Goal: Task Accomplishment & Management: Complete application form

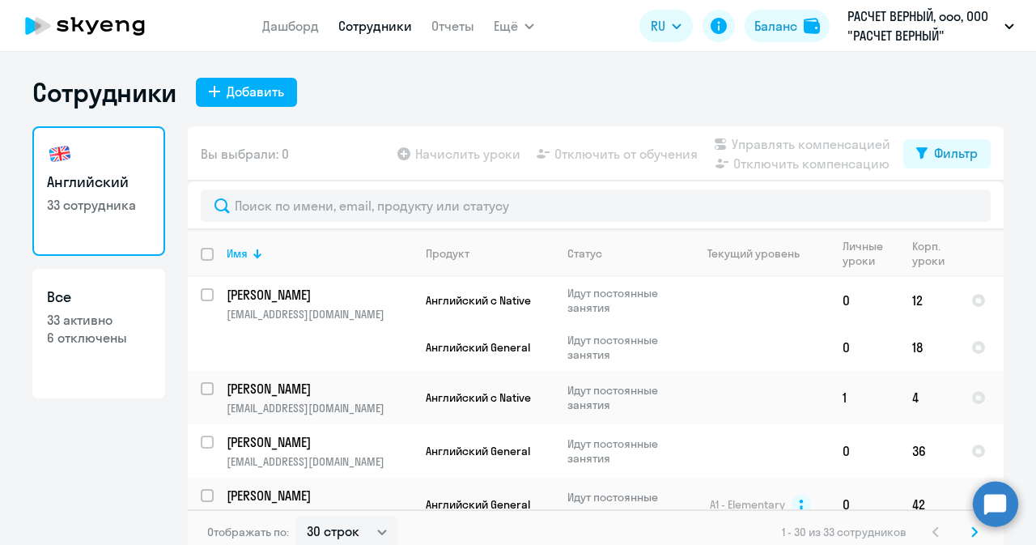
select select "30"
click at [296, 20] on link "Дашборд" at bounding box center [290, 26] width 57 height 16
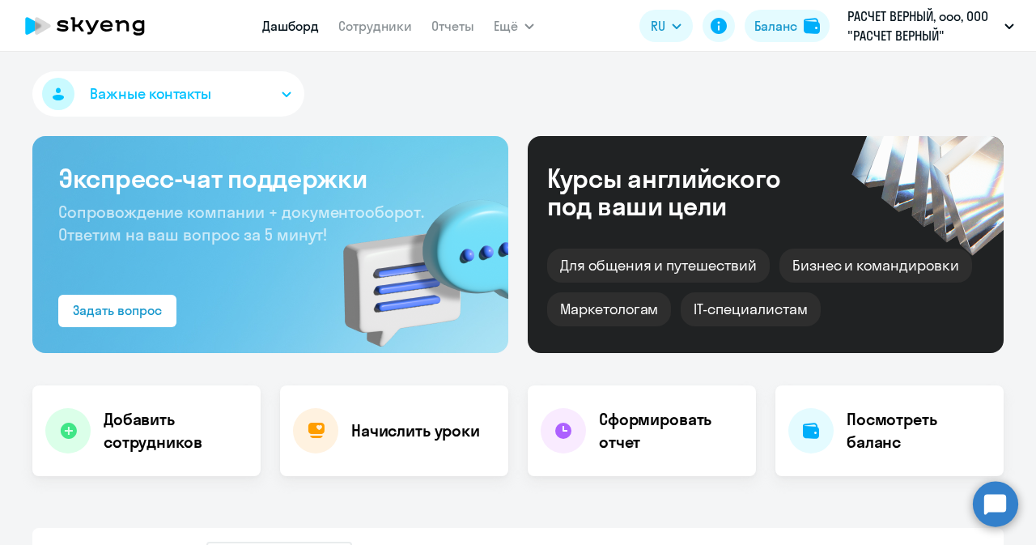
scroll to position [405, 0]
select select "30"
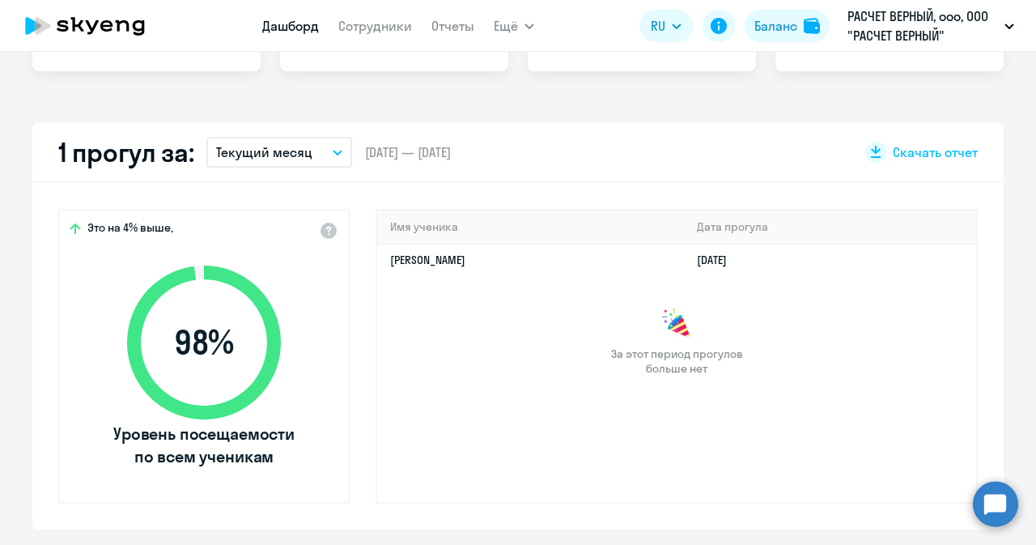
click at [333, 150] on icon "button" at bounding box center [338, 153] width 10 height 6
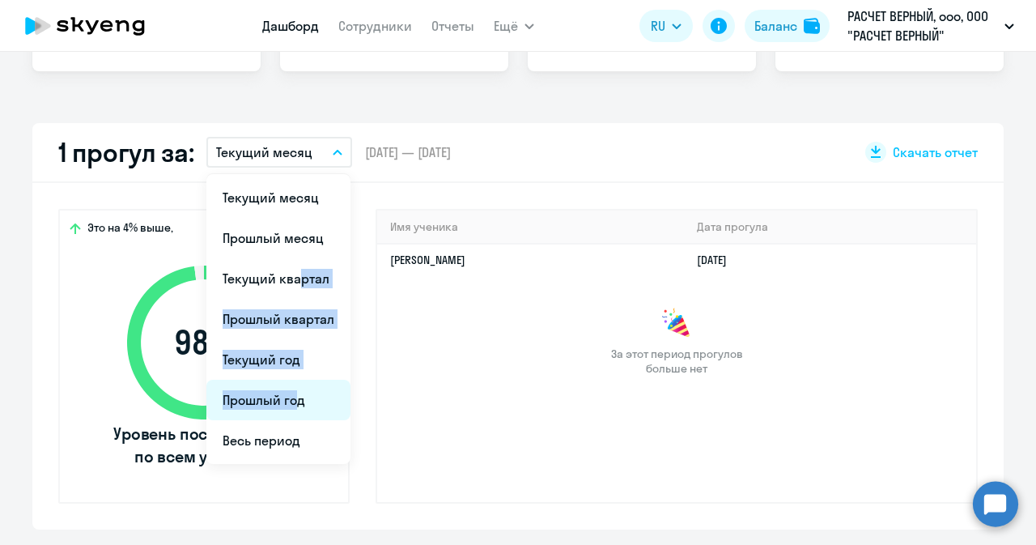
drag, startPoint x: 283, startPoint y: 274, endPoint x: 285, endPoint y: 403, distance: 128.7
click at [285, 403] on ul "Текущий месяц Прошлый месяц Текущий квартал [GEOGRAPHIC_DATA] квартал [GEOGRAPH…" at bounding box center [278, 319] width 144 height 290
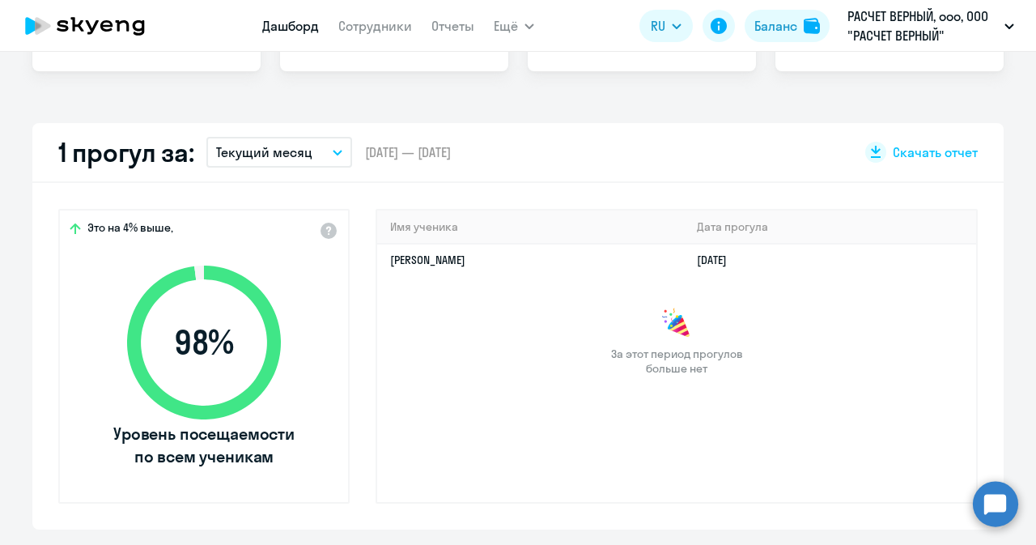
click at [304, 150] on button "Текущий месяц" at bounding box center [279, 152] width 146 height 31
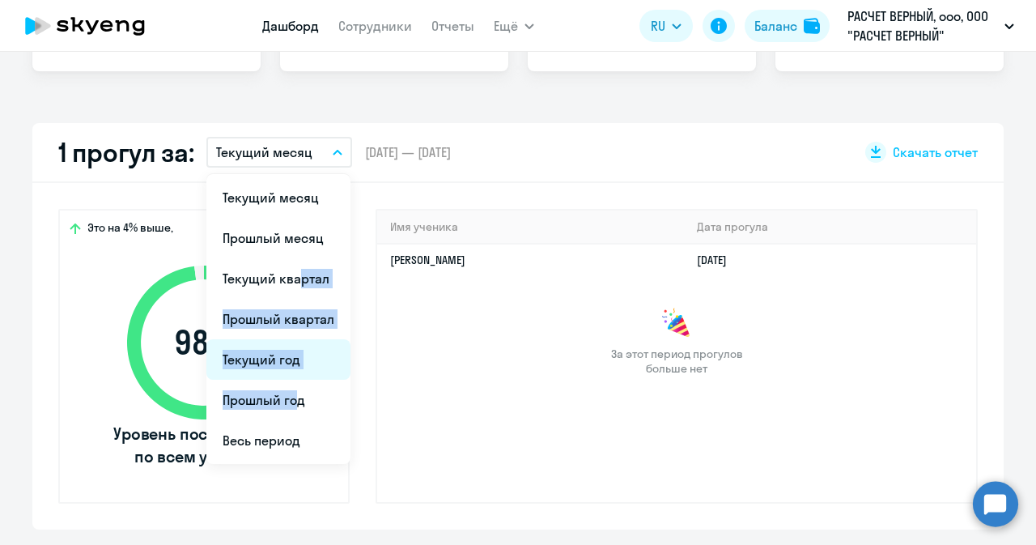
click at [287, 356] on li "Текущий год" at bounding box center [278, 359] width 144 height 40
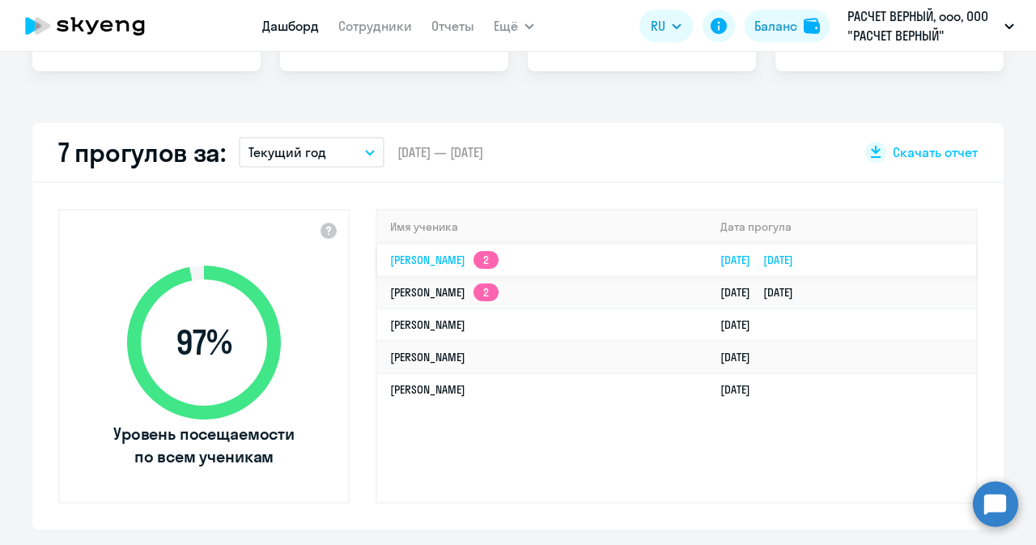
click at [452, 260] on link "[PERSON_NAME] Анатольевна 2" at bounding box center [444, 260] width 108 height 15
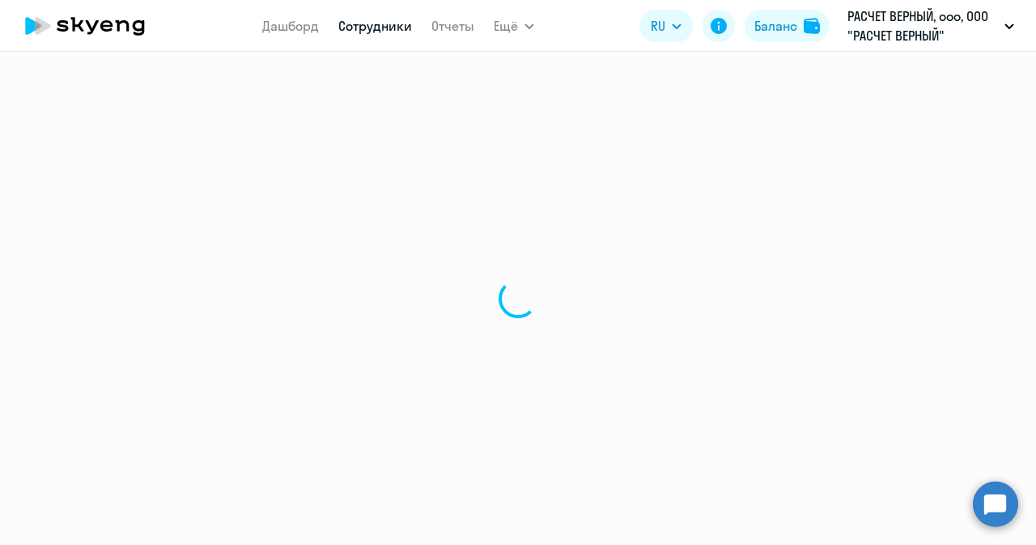
select select "english"
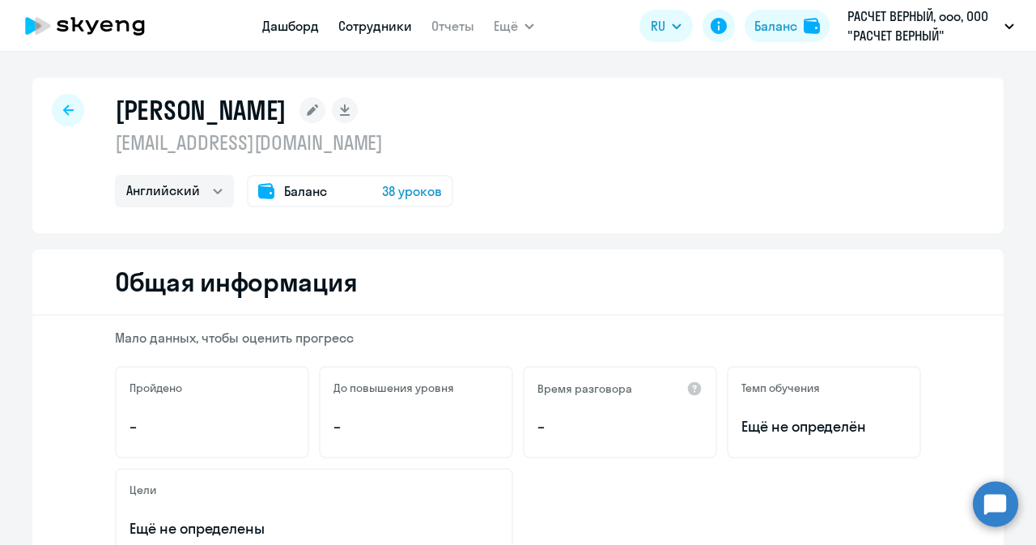
click at [282, 36] on nav "Дашборд Сотрудники Отчеты" at bounding box center [368, 26] width 212 height 32
click at [283, 28] on link "Дашборд" at bounding box center [290, 26] width 57 height 16
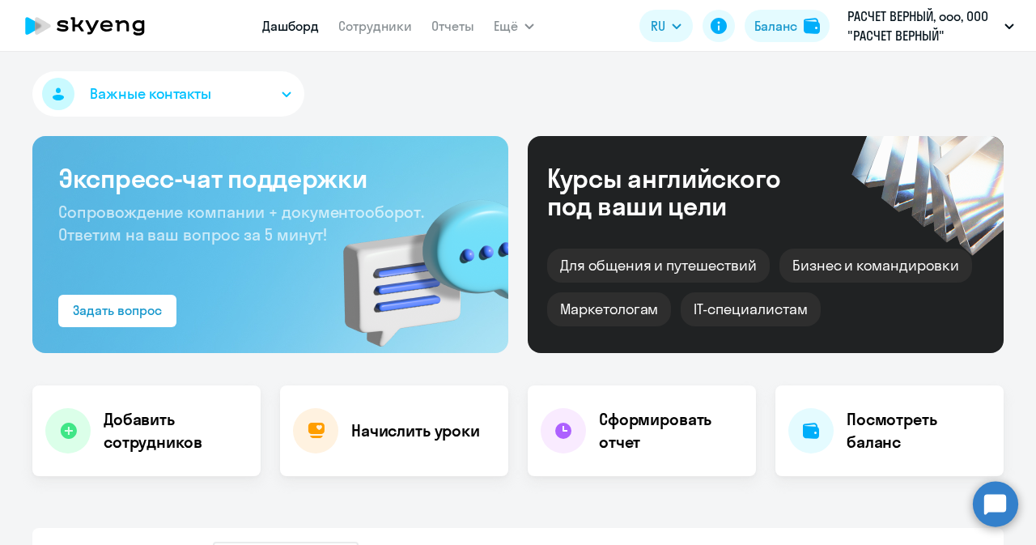
select select "30"
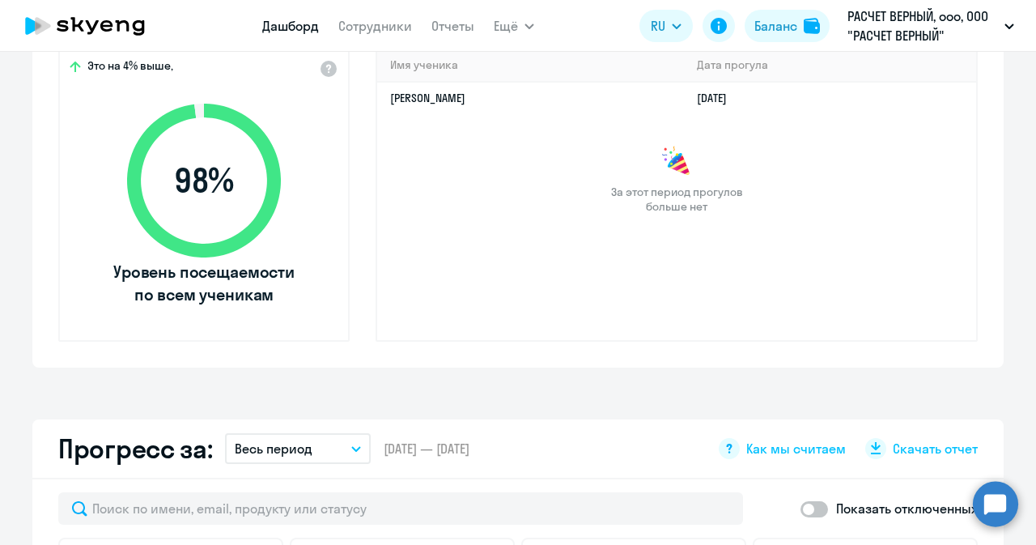
scroll to position [81, 0]
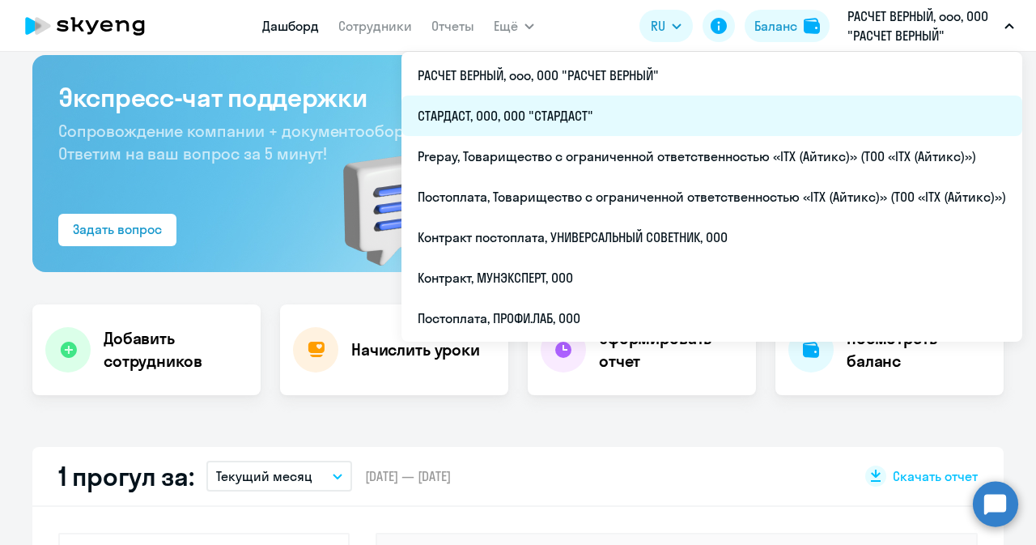
click at [538, 106] on li "СТАРДАСТ, ООО, ООО "СТАРДАСТ"" at bounding box center [712, 116] width 621 height 40
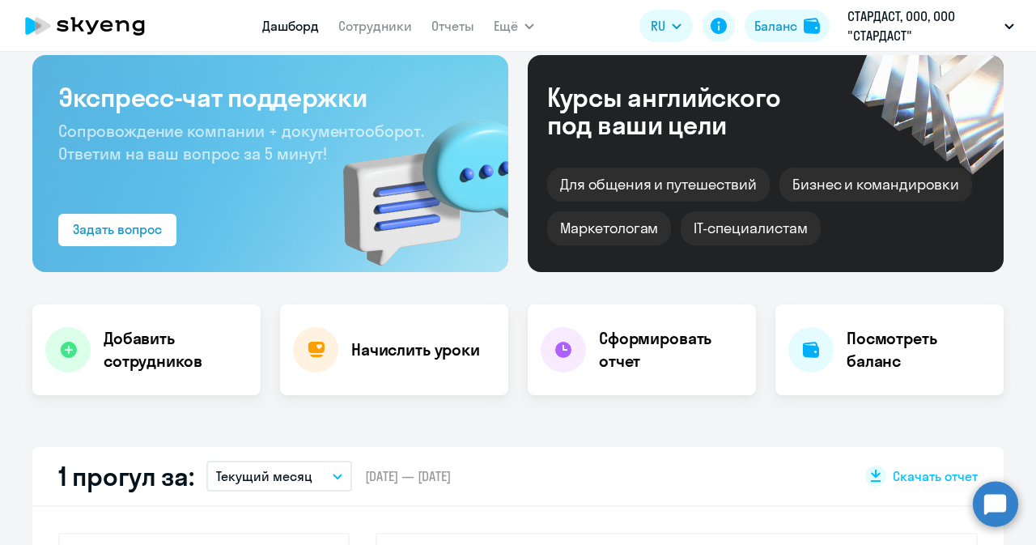
select select "30"
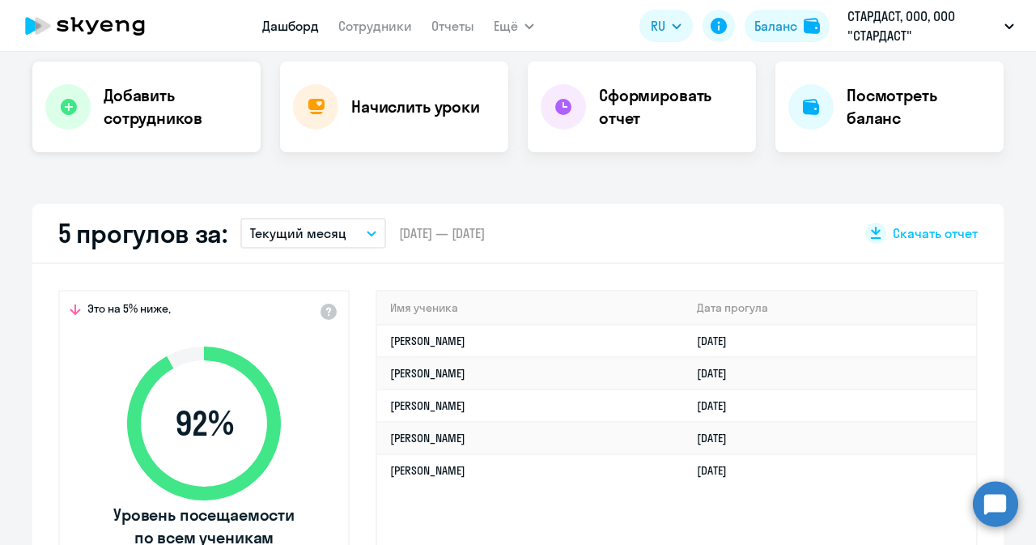
click at [154, 119] on h4 "Добавить сотрудников" at bounding box center [176, 106] width 144 height 45
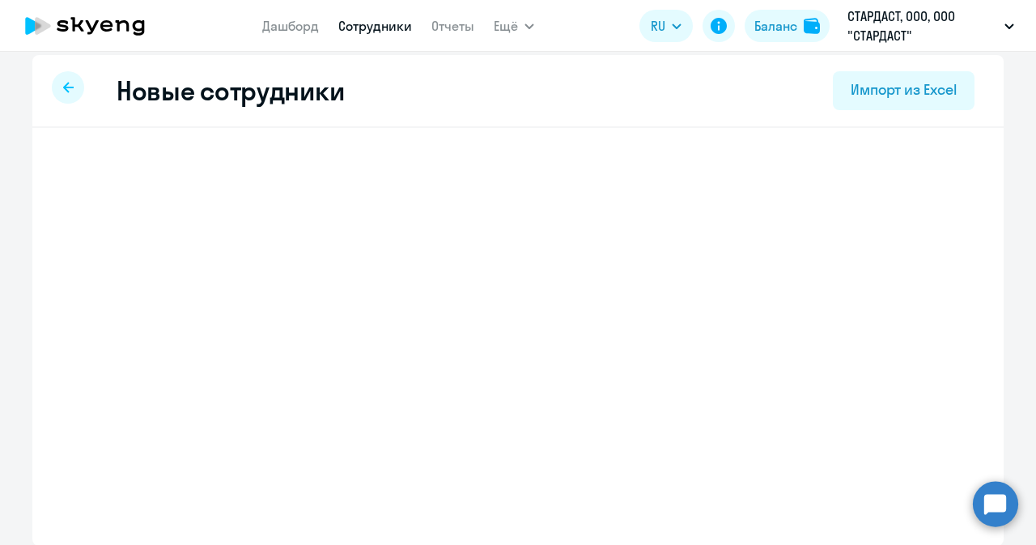
select select "english_adult_not_native_speaker"
select select "3"
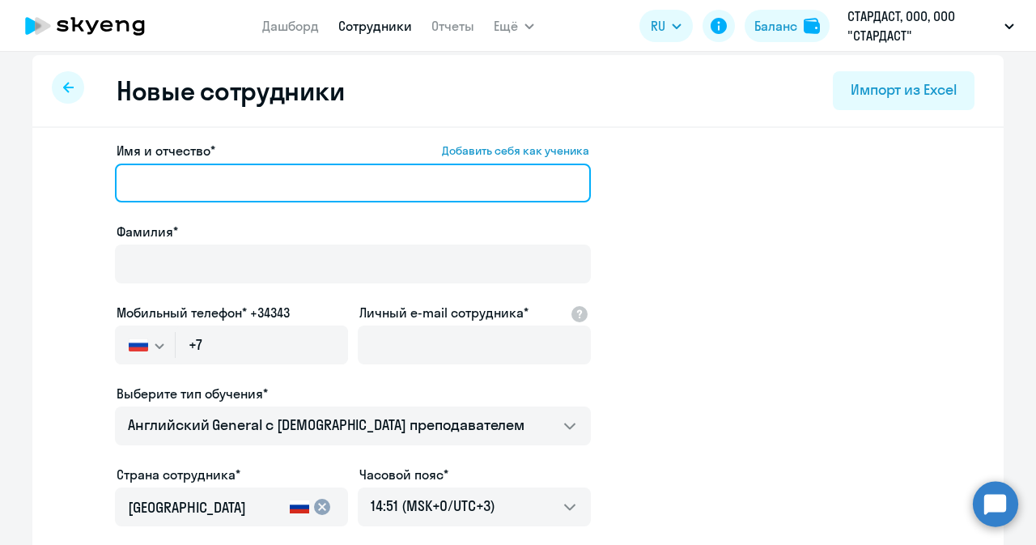
click at [210, 182] on input "Имя и отчество* Добавить себя как ученика" at bounding box center [353, 183] width 476 height 39
paste input "[PERSON_NAME]"
drag, startPoint x: 184, startPoint y: 183, endPoint x: 245, endPoint y: 187, distance: 61.7
click at [257, 184] on input "[PERSON_NAME]" at bounding box center [353, 183] width 476 height 39
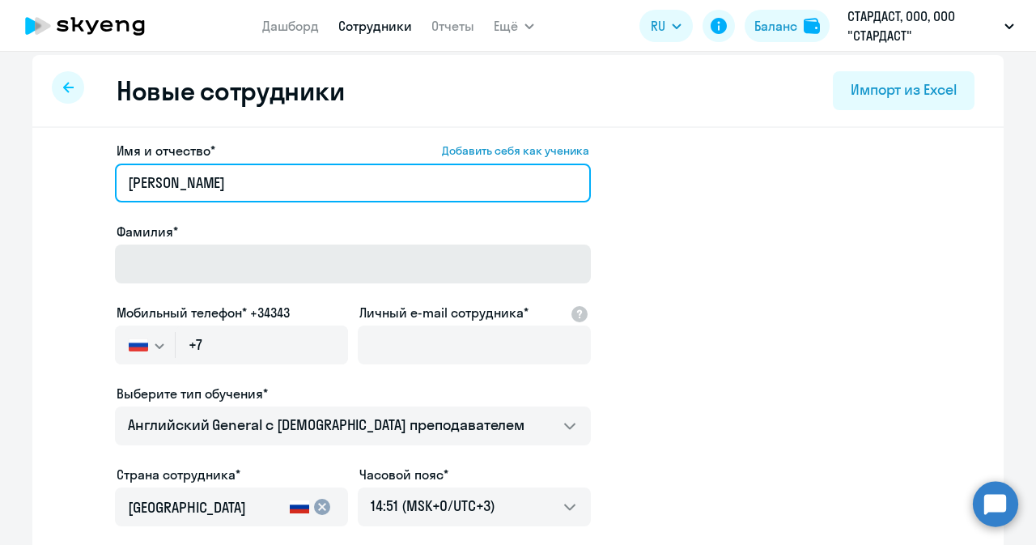
type input "[PERSON_NAME]"
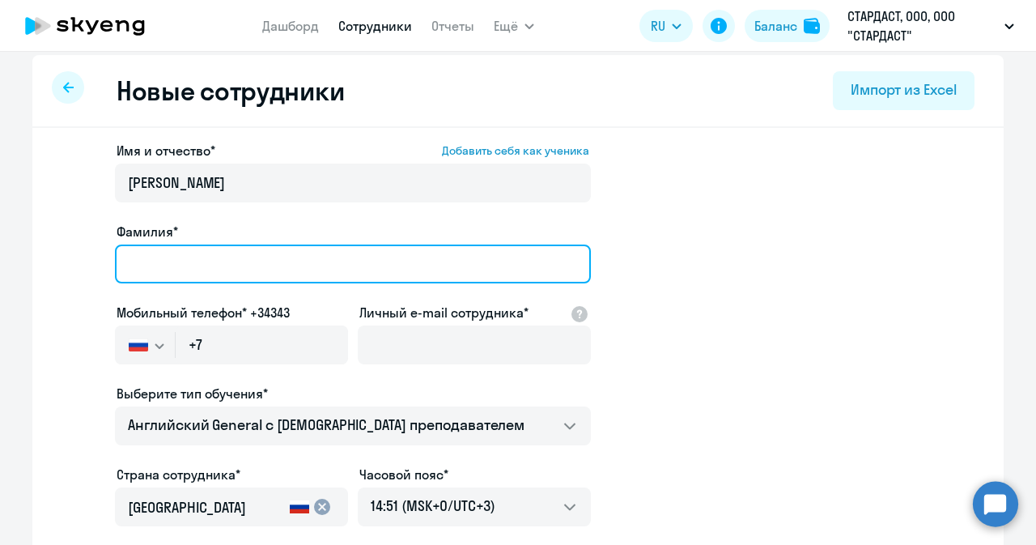
click at [198, 265] on input "Фамилия*" at bounding box center [353, 263] width 476 height 39
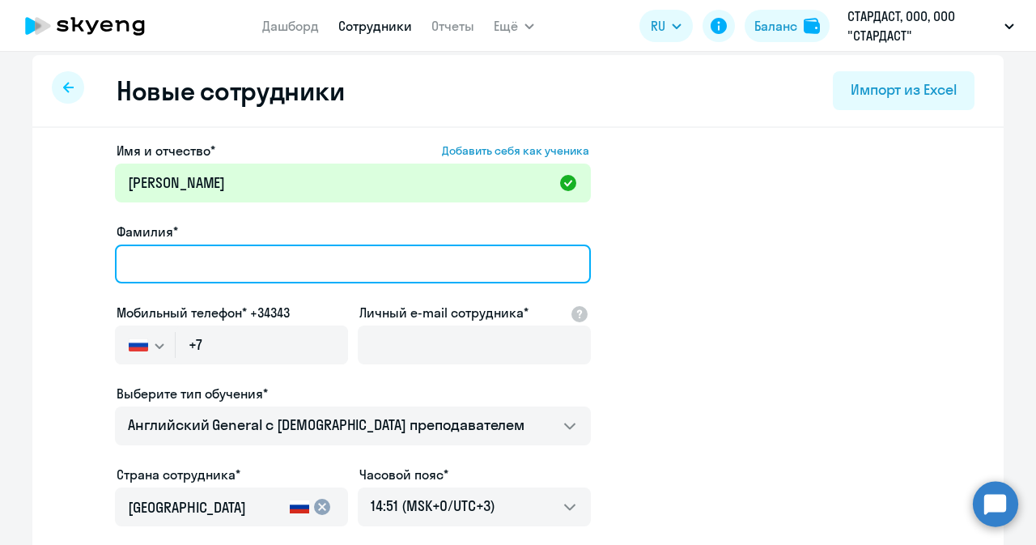
paste input "[PERSON_NAME]"
type input "[PERSON_NAME]"
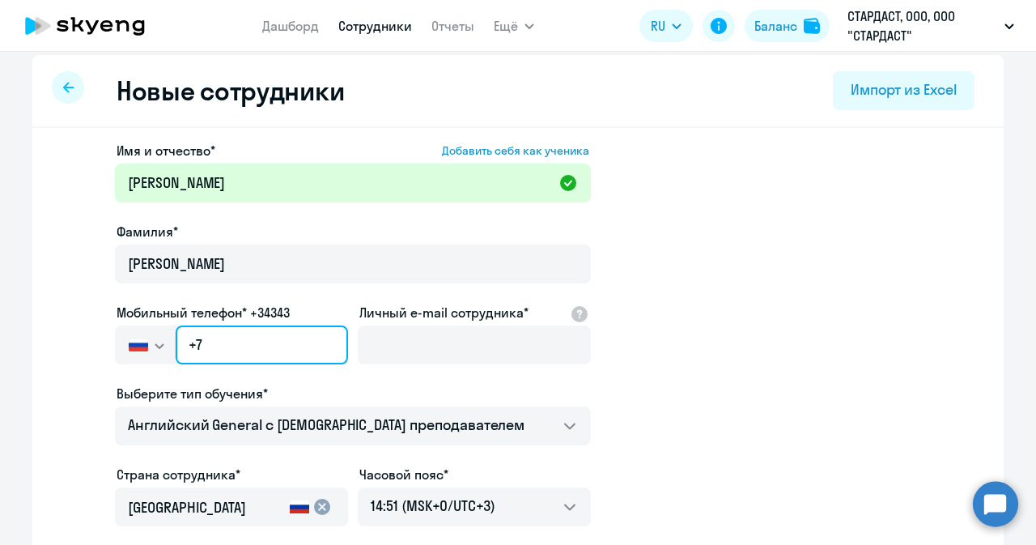
click at [229, 328] on input "+7" at bounding box center [262, 344] width 172 height 39
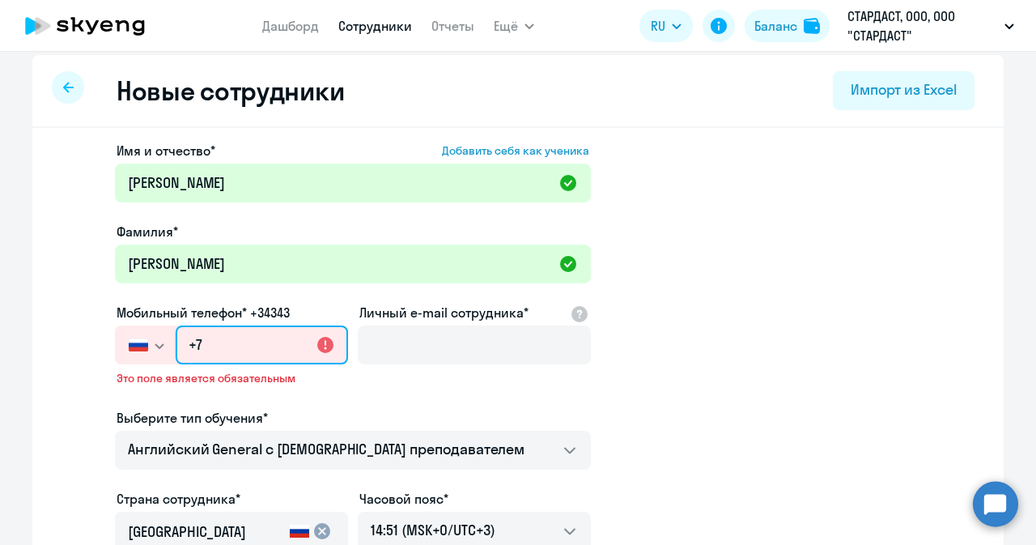
paste input "[PHONE_NUMBER]"
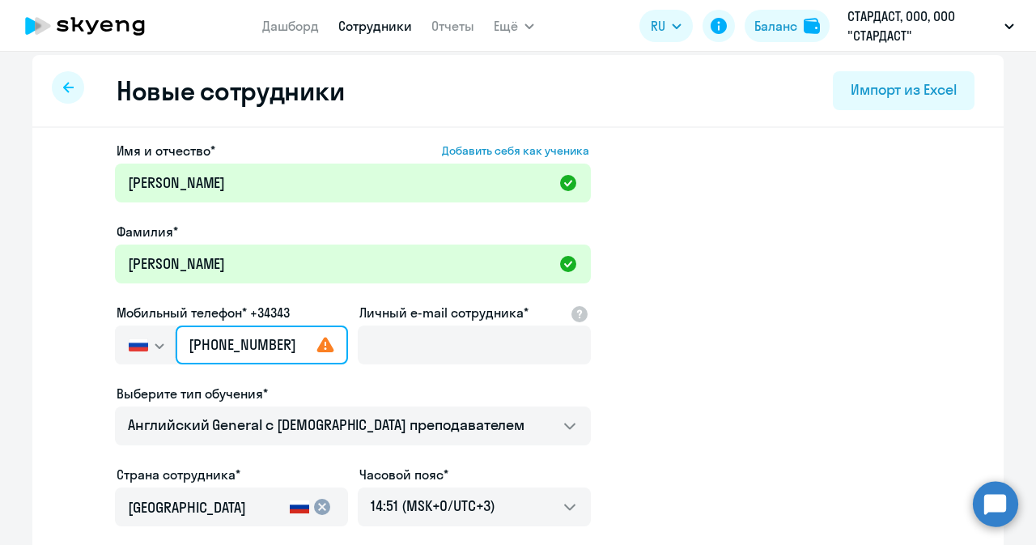
type input "[PHONE_NUMBER]"
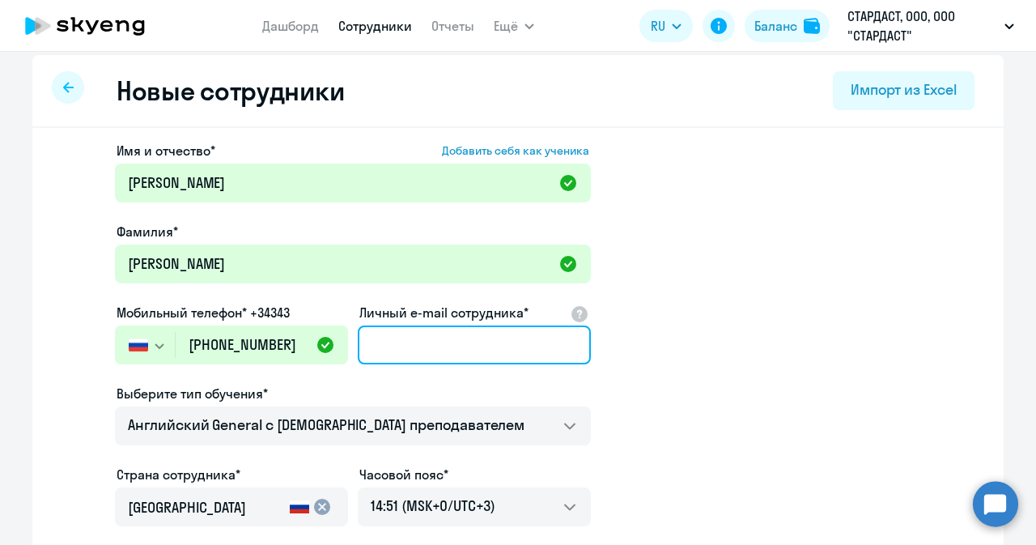
click at [403, 330] on input "Личный e-mail сотрудника*" at bounding box center [474, 344] width 233 height 39
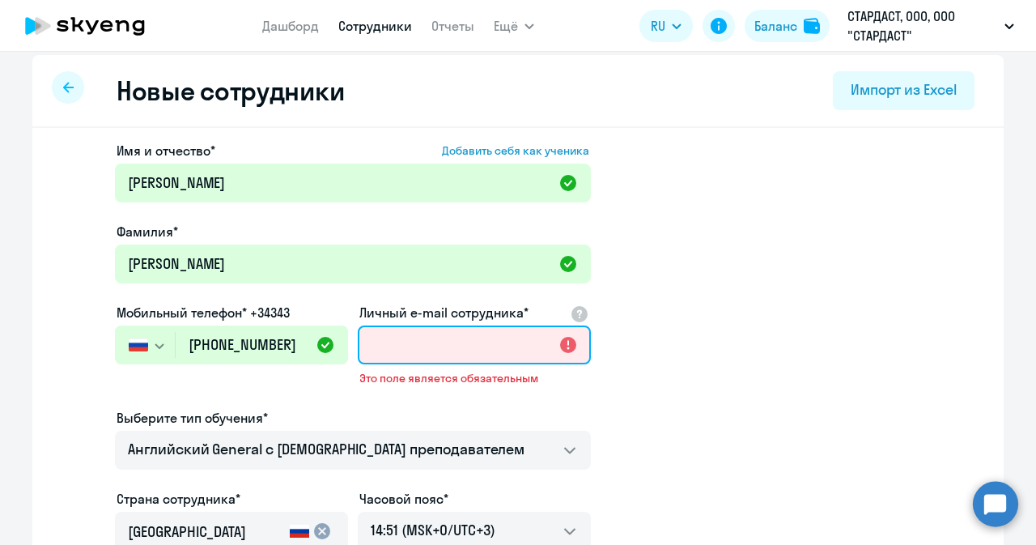
paste input "[EMAIL_ADDRESS][DOMAIN_NAME]"
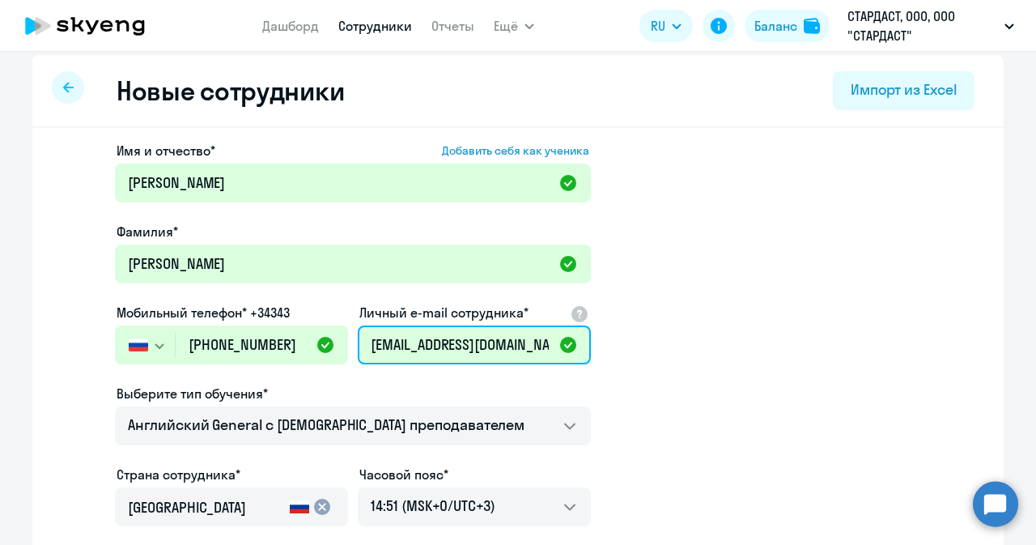
scroll to position [172, 0]
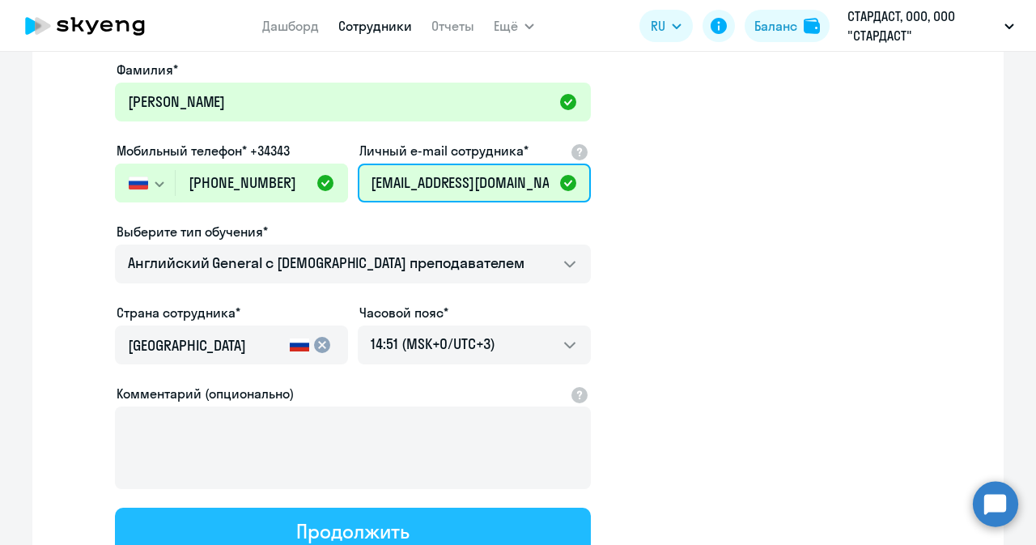
type input "[EMAIL_ADDRESS][DOMAIN_NAME]"
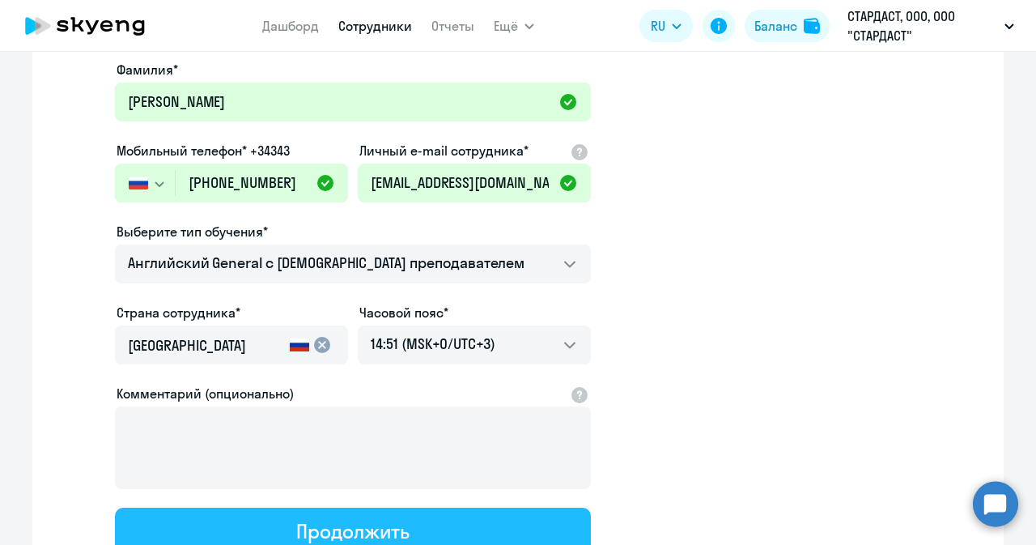
click at [328, 528] on div "Продолжить" at bounding box center [352, 531] width 113 height 26
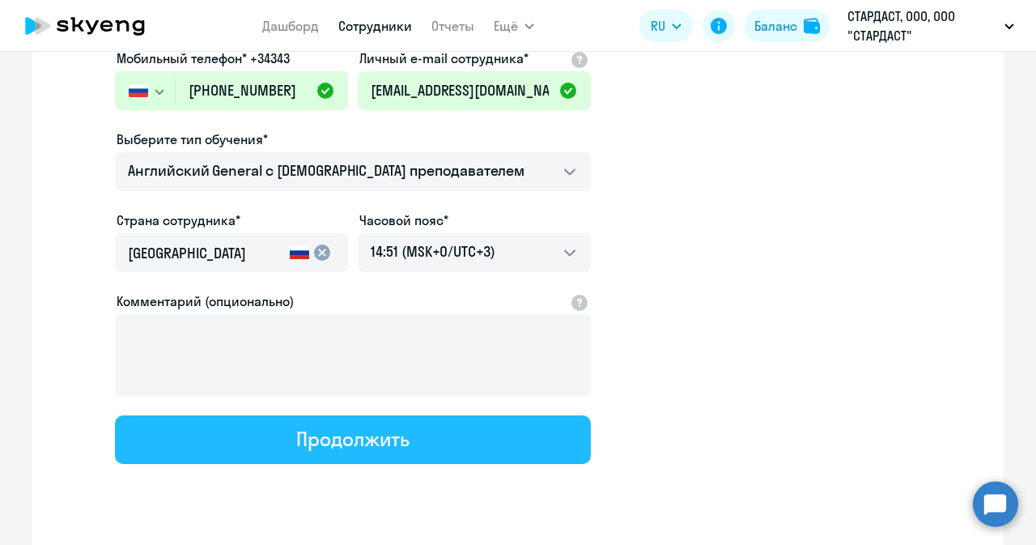
select select "english_adult_not_native_speaker"
select select "3"
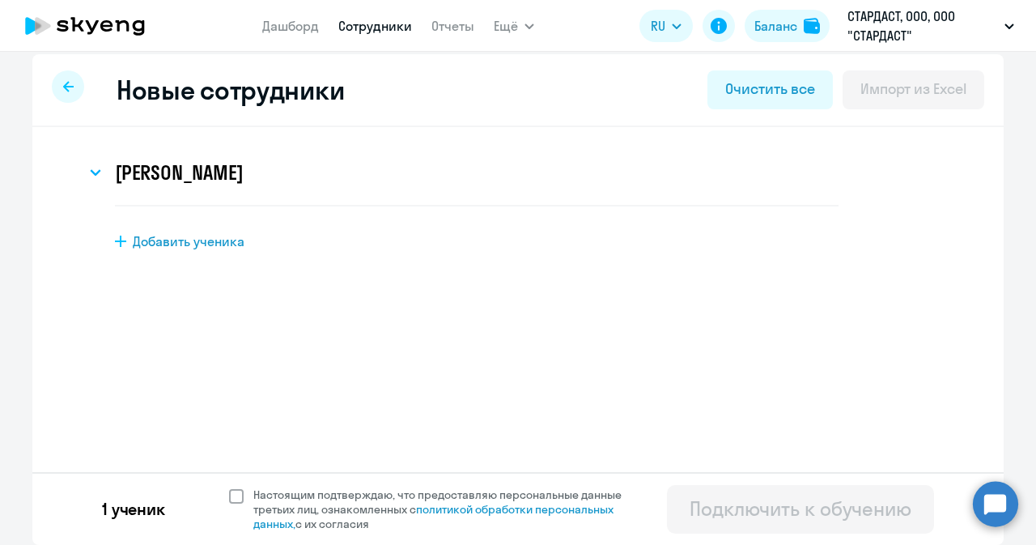
scroll to position [10, 0]
click at [233, 495] on span at bounding box center [236, 497] width 15 height 15
click at [229, 488] on input "Настоящим подтверждаю, что предоставляю персональные данные третьих лиц, ознако…" at bounding box center [228, 487] width 1 height 1
checkbox input "true"
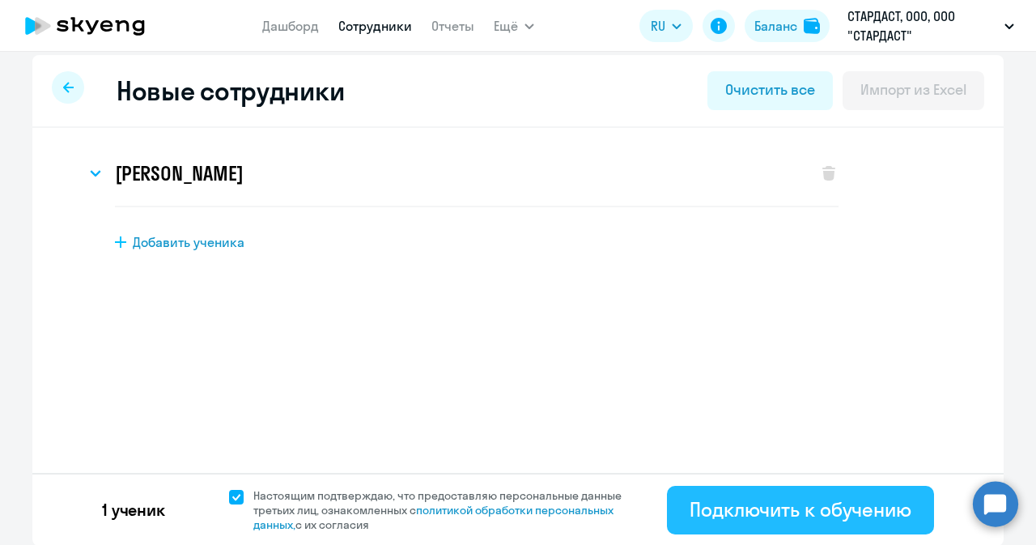
click at [761, 504] on div "Подключить к обучению" at bounding box center [801, 509] width 222 height 26
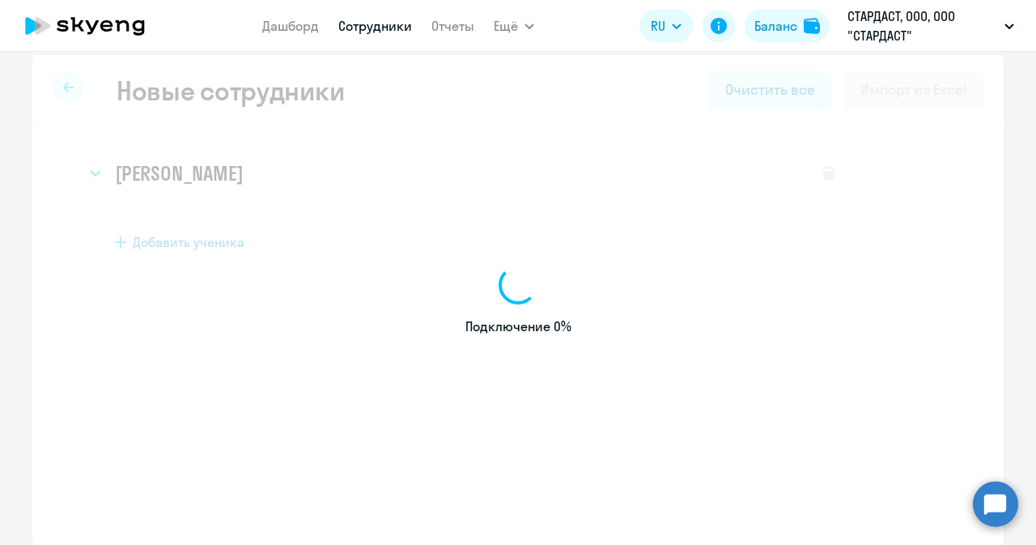
select select "english_adult_not_native_speaker"
select select "3"
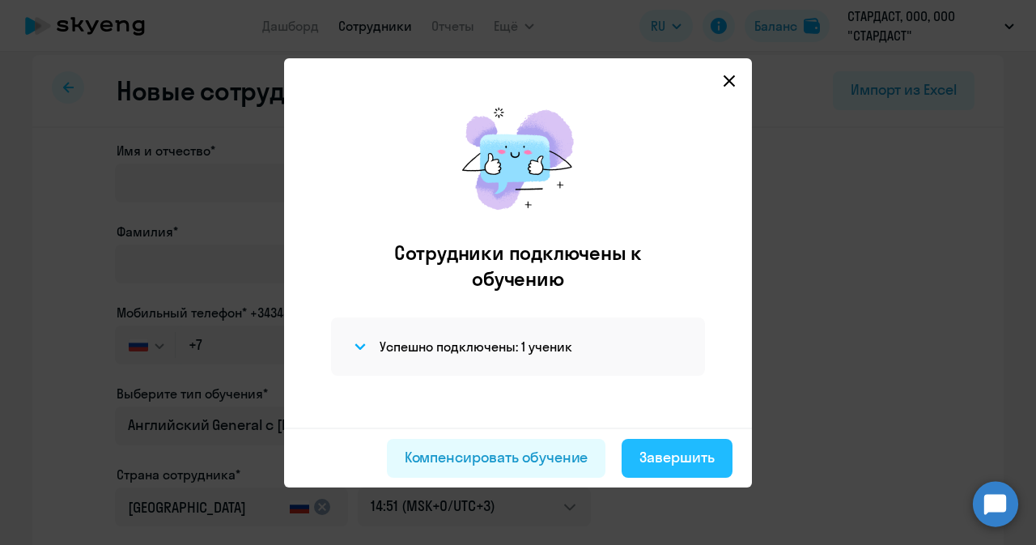
click at [674, 466] on div "Завершить" at bounding box center [677, 457] width 75 height 21
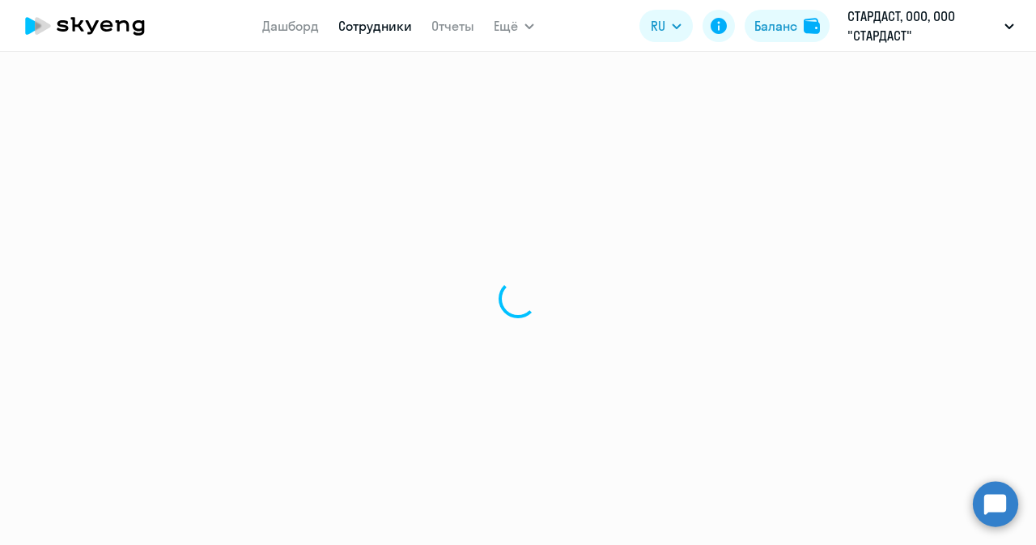
select select "30"
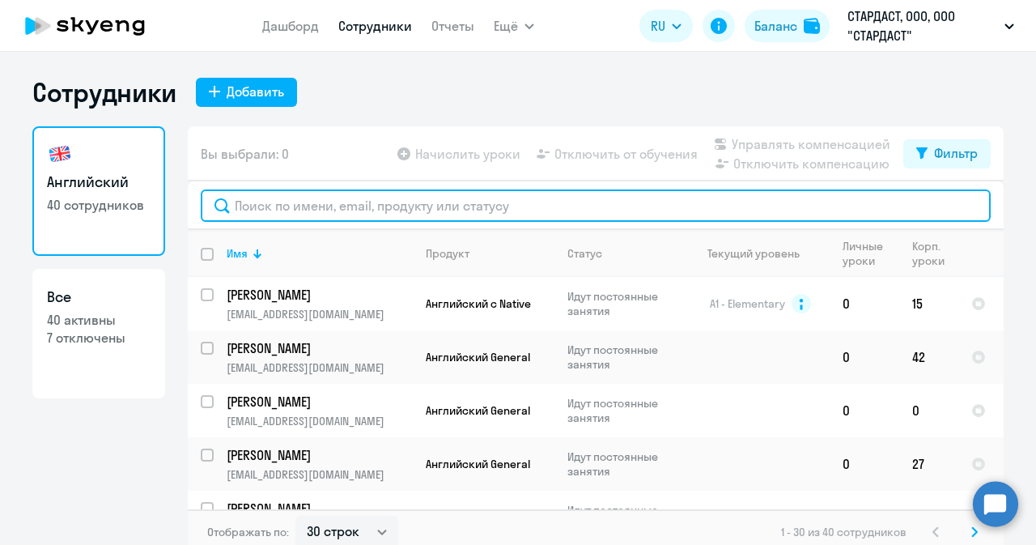
click at [372, 212] on input "text" at bounding box center [596, 205] width 790 height 32
paste input "[EMAIL_ADDRESS][DOMAIN_NAME]"
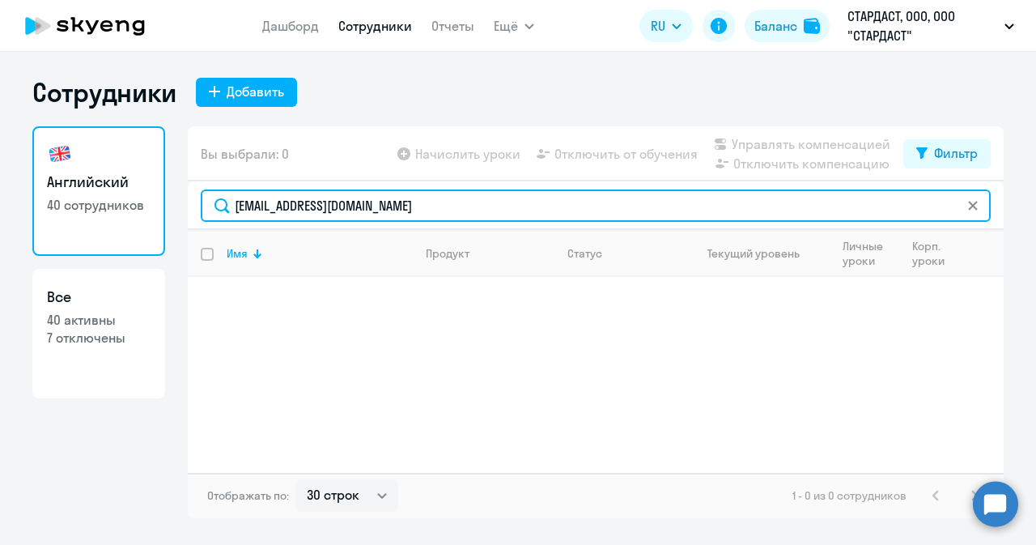
type input "[EMAIL_ADDRESS][DOMAIN_NAME]"
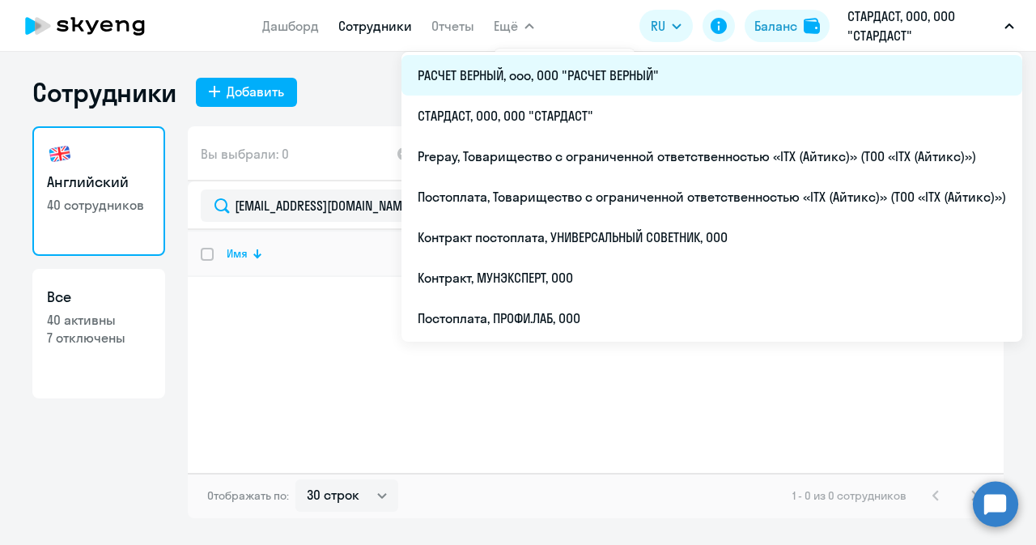
click at [533, 75] on li "РАСЧЕТ ВЕРНЫЙ, ооо, ООО "РАСЧЕТ ВЕРНЫЙ"" at bounding box center [712, 75] width 621 height 40
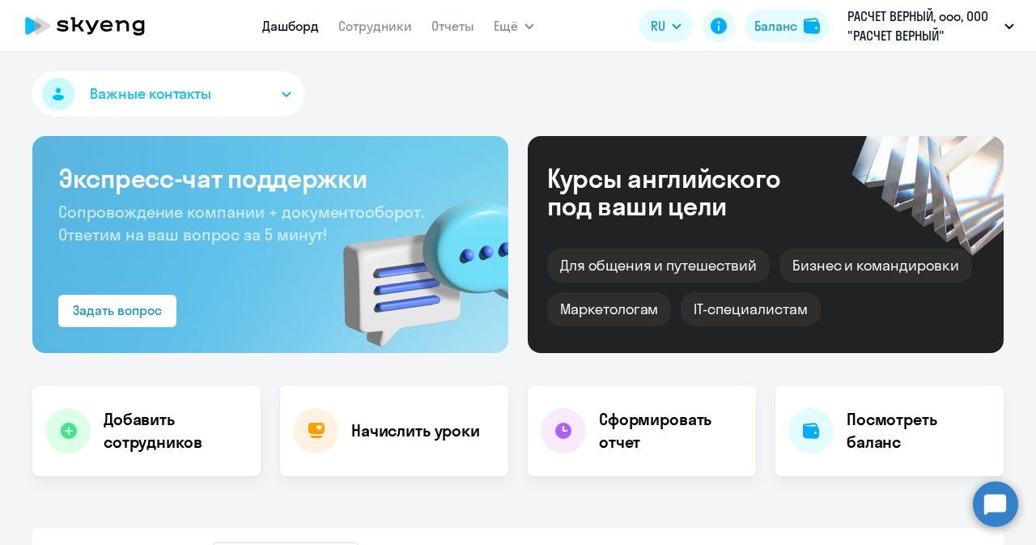
select select "30"
click at [351, 34] on link "Сотрудники" at bounding box center [375, 26] width 74 height 16
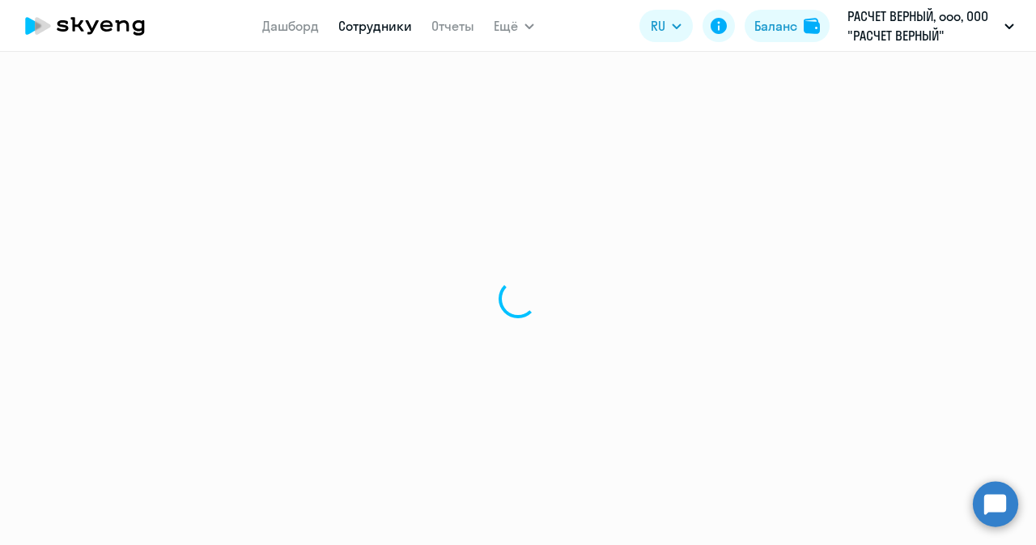
select select "30"
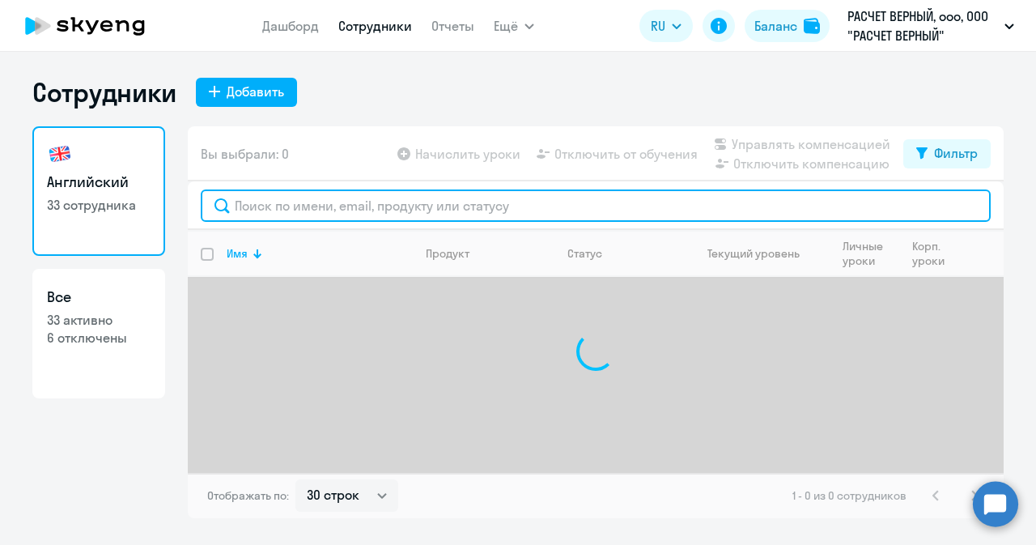
click at [340, 210] on input "text" at bounding box center [596, 205] width 790 height 32
paste input "[EMAIL_ADDRESS][DOMAIN_NAME]"
type input "[EMAIL_ADDRESS][DOMAIN_NAME]"
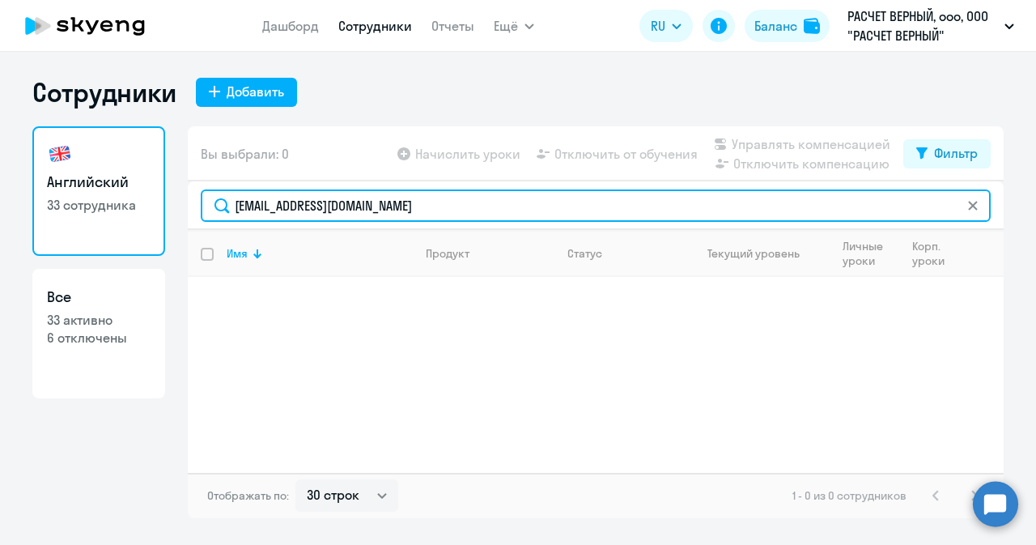
drag, startPoint x: 325, startPoint y: 212, endPoint x: 205, endPoint y: 212, distance: 119.8
click at [206, 212] on input "[EMAIL_ADDRESS][DOMAIN_NAME]" at bounding box center [596, 205] width 790 height 32
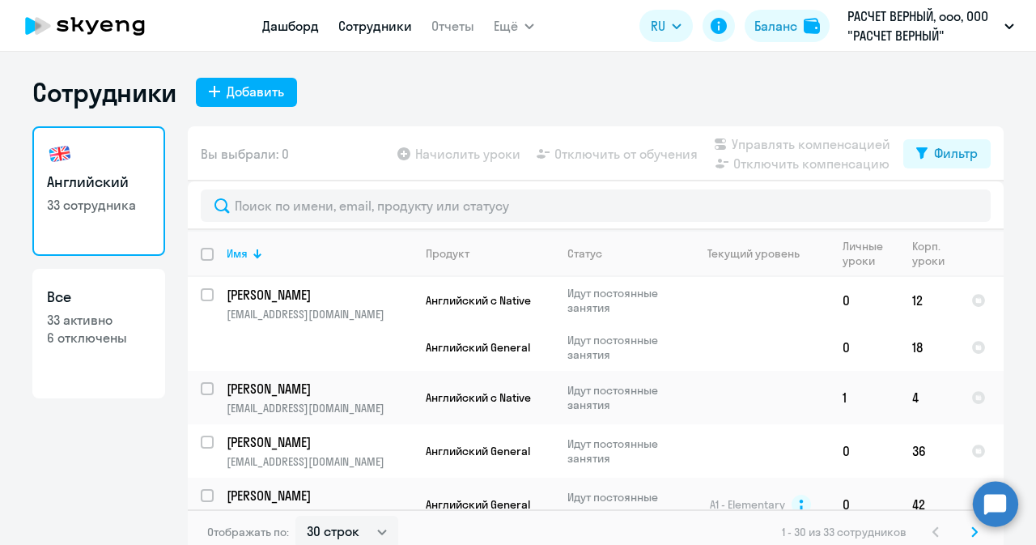
click at [284, 25] on link "Дашборд" at bounding box center [290, 26] width 57 height 16
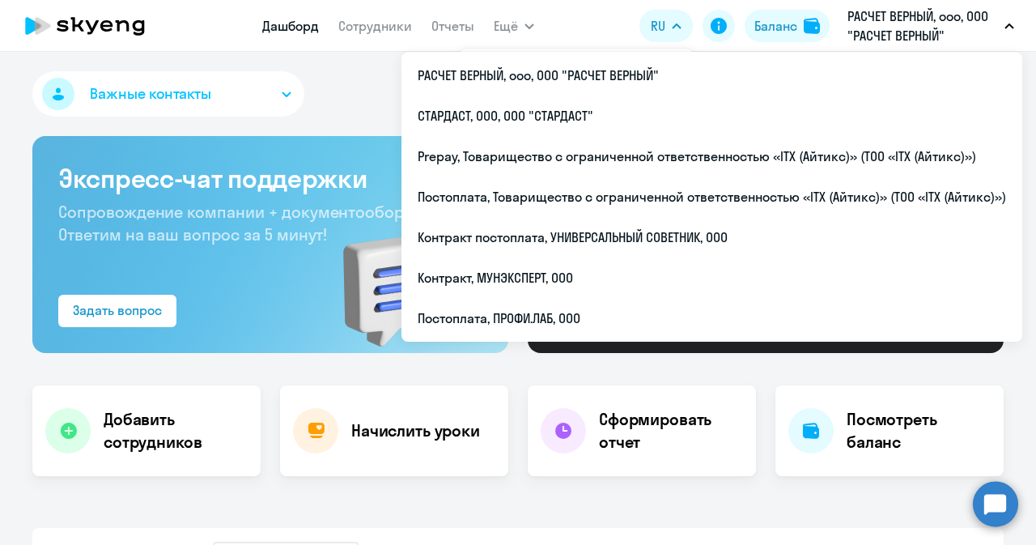
select select "30"
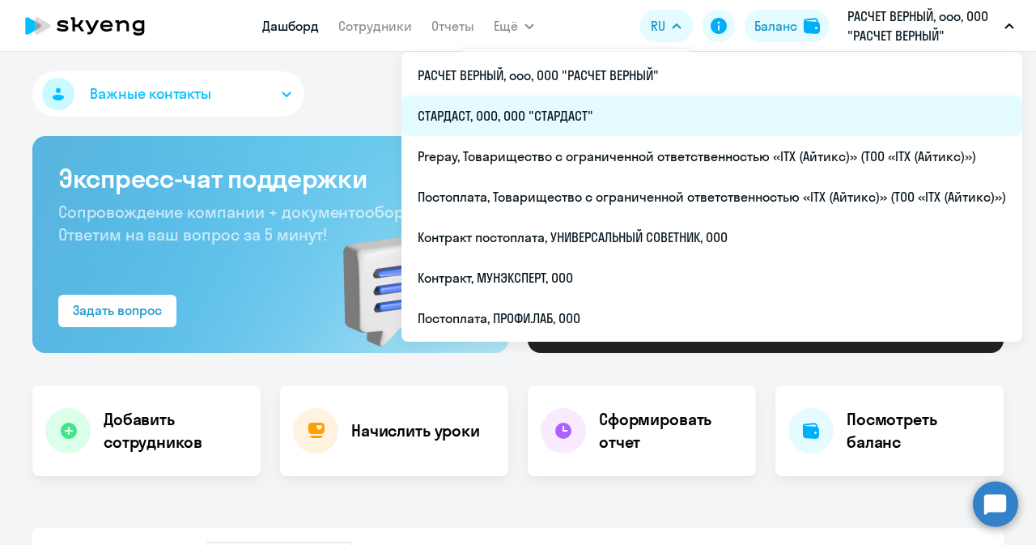
click at [562, 117] on li "СТАРДАСТ, ООО, ООО "СТАРДАСТ"" at bounding box center [712, 116] width 621 height 40
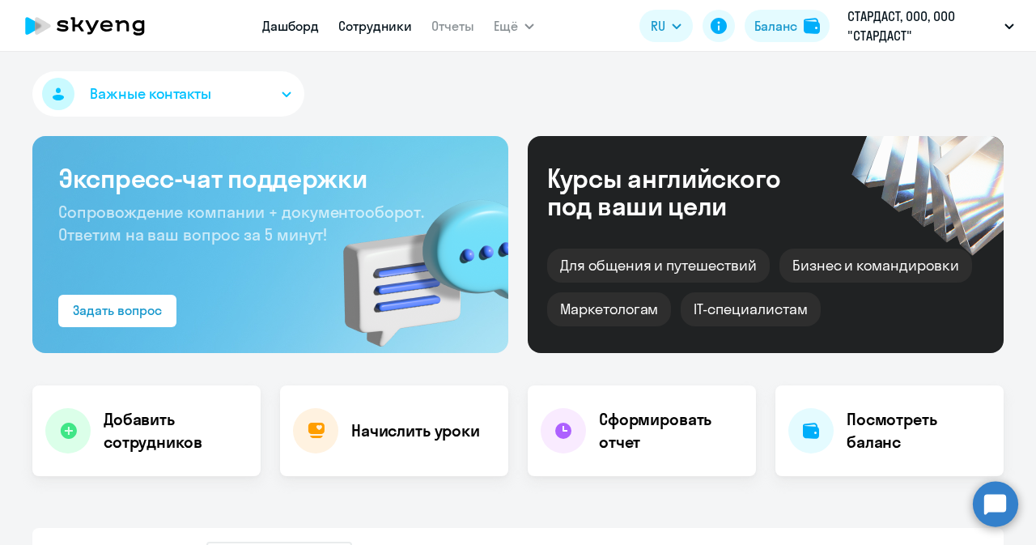
select select "30"
click at [142, 419] on h4 "Добавить сотрудников" at bounding box center [176, 430] width 144 height 45
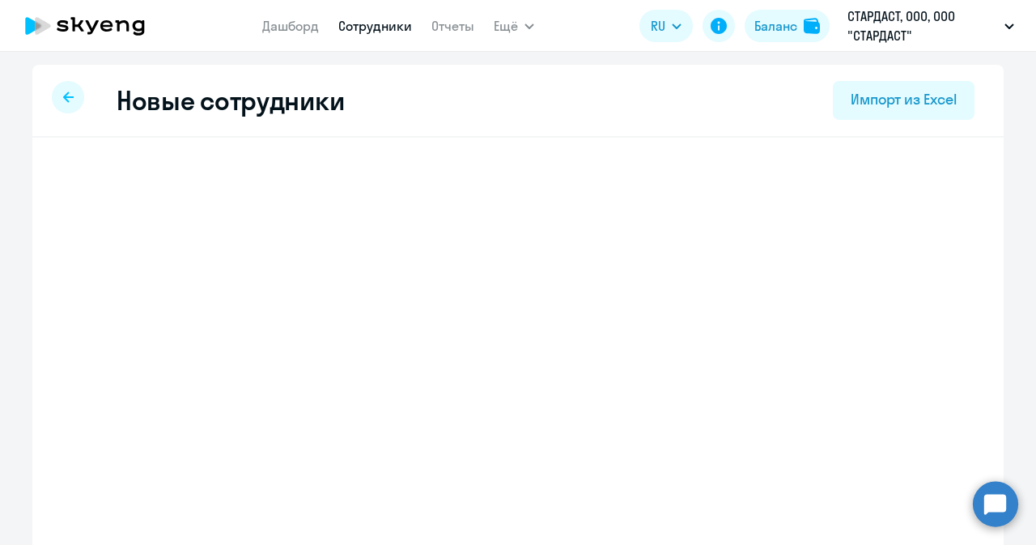
select select "english_adult_not_native_speaker"
select select "3"
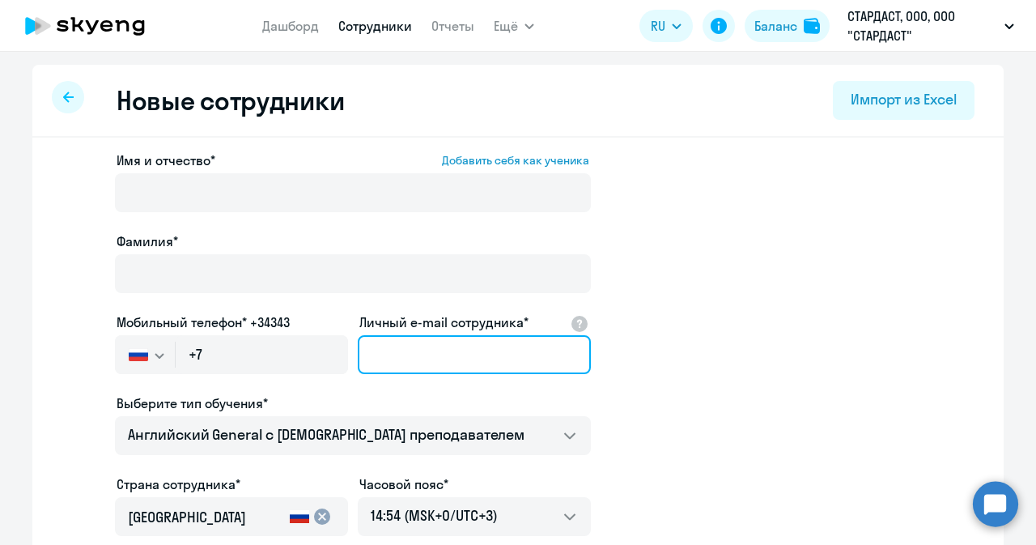
click at [406, 341] on input "Личный e-mail сотрудника*" at bounding box center [474, 354] width 233 height 39
paste input "[EMAIL_ADDRESS][DOMAIN_NAME]"
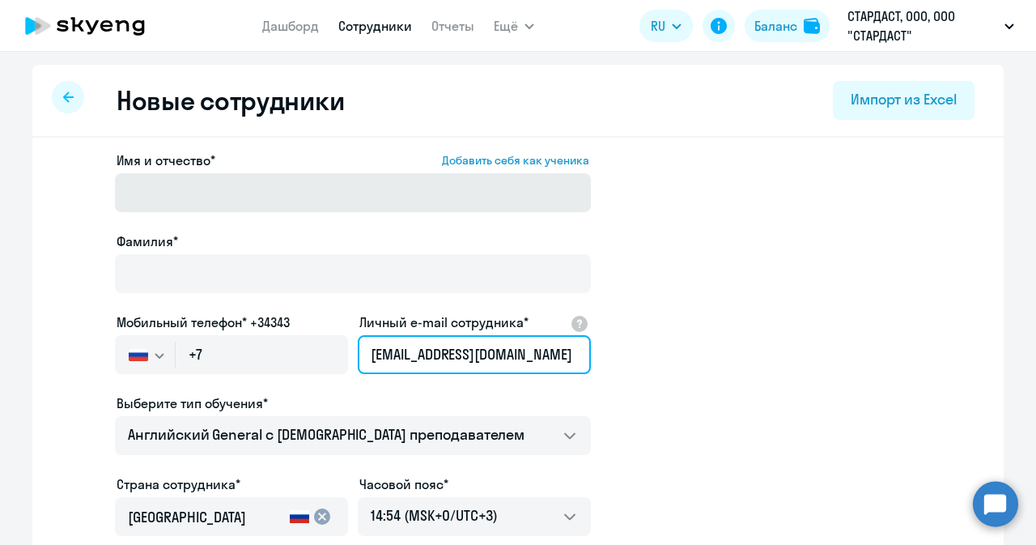
type input "[EMAIL_ADDRESS][DOMAIN_NAME]"
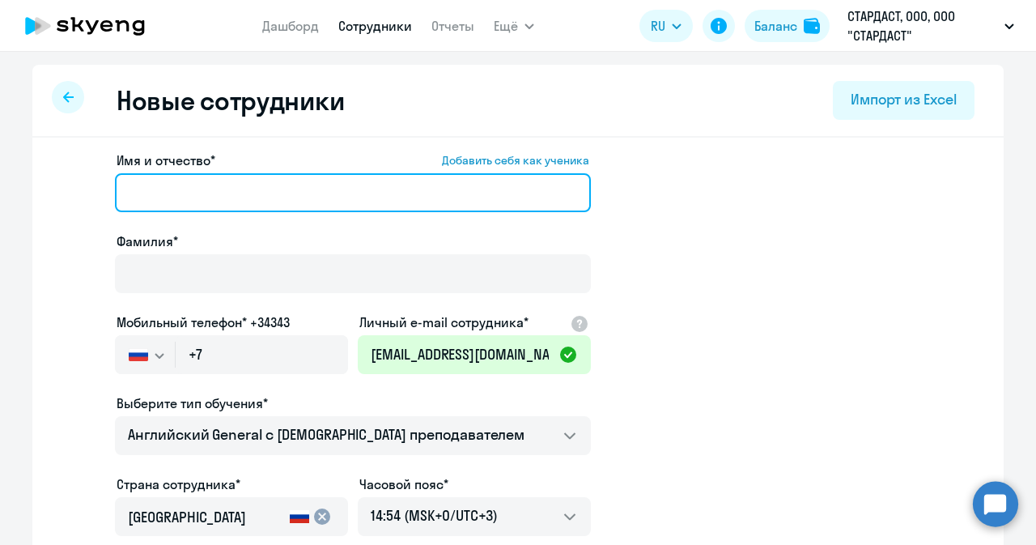
click at [288, 191] on input "Имя и отчество* Добавить себя как ученика" at bounding box center [353, 192] width 476 height 39
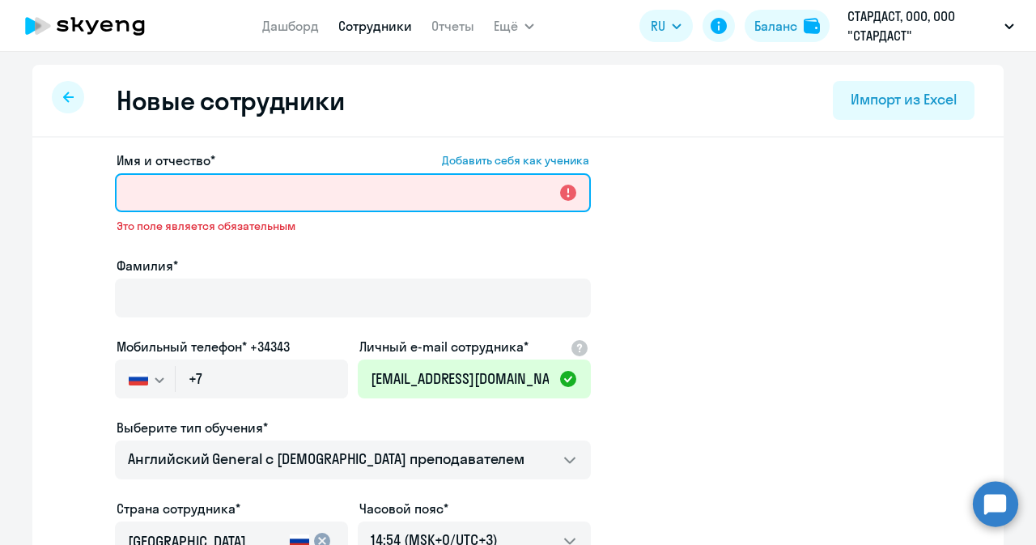
paste input "[PERSON_NAME]"
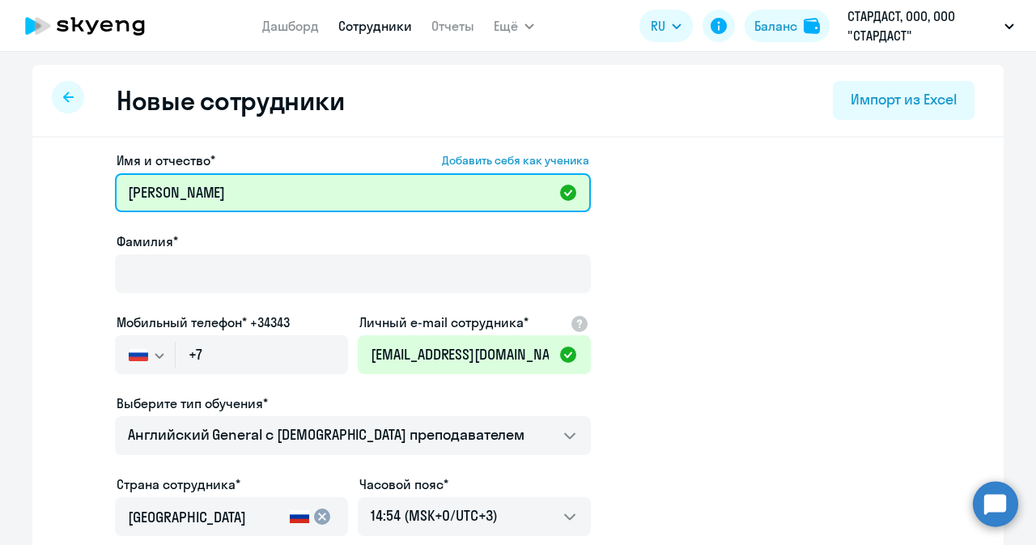
drag, startPoint x: 157, startPoint y: 193, endPoint x: 230, endPoint y: 192, distance: 72.9
click at [252, 189] on input "[PERSON_NAME]" at bounding box center [353, 192] width 476 height 39
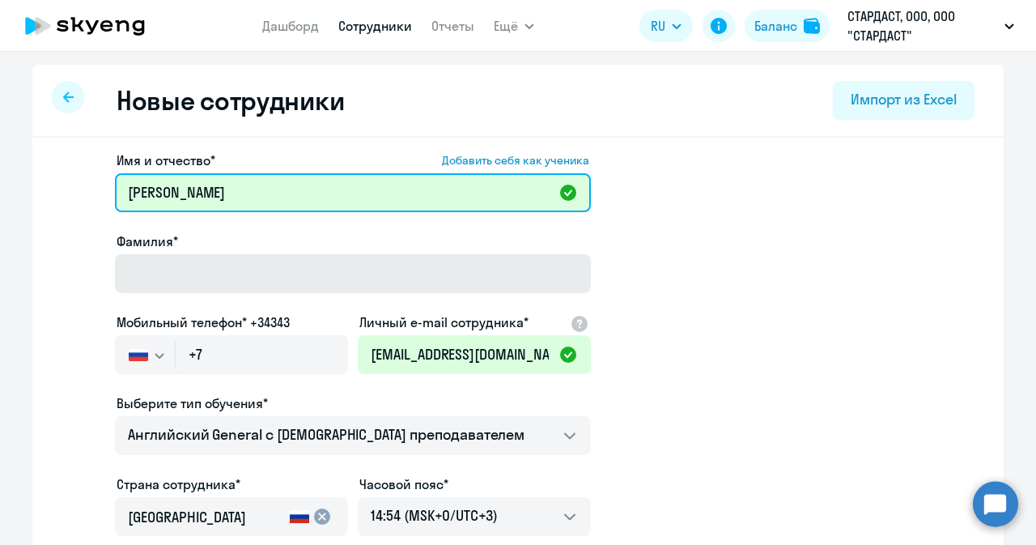
type input "[PERSON_NAME]"
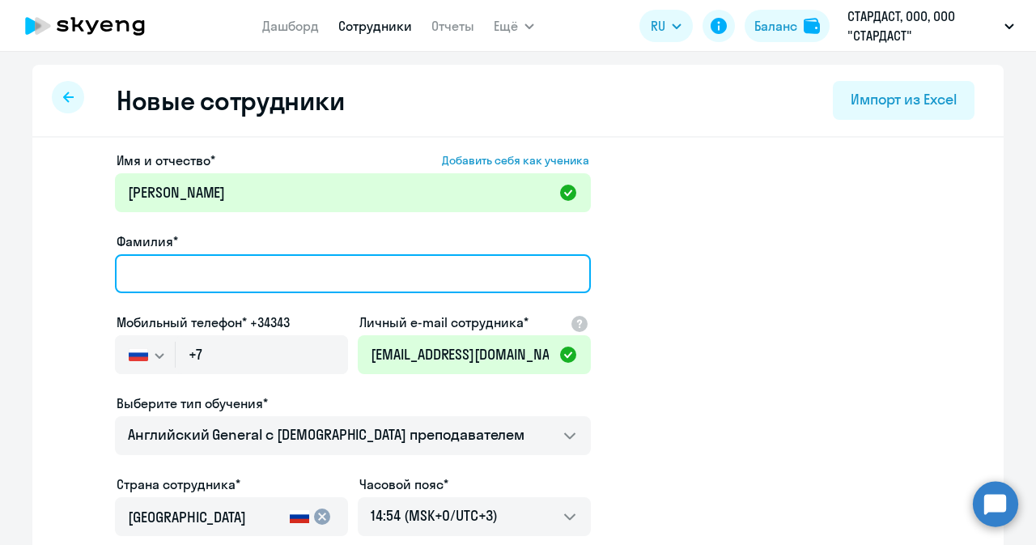
click at [204, 278] on input "Фамилия*" at bounding box center [353, 273] width 476 height 39
paste input "Таусовна"
type input "Таусовна"
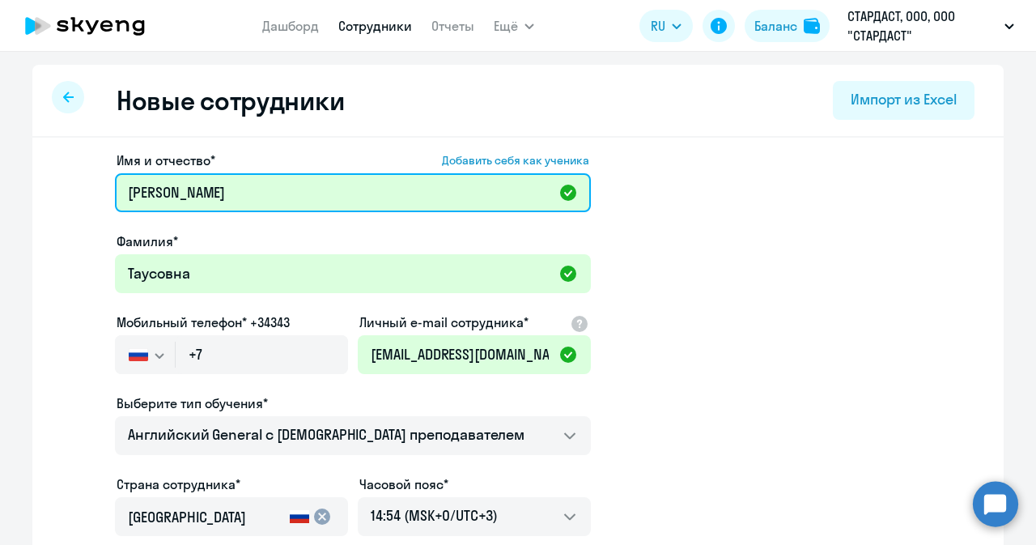
drag, startPoint x: 216, startPoint y: 197, endPoint x: 159, endPoint y: 188, distance: 57.4
click at [159, 188] on input "[PERSON_NAME]" at bounding box center [353, 192] width 476 height 39
type input "Алет"
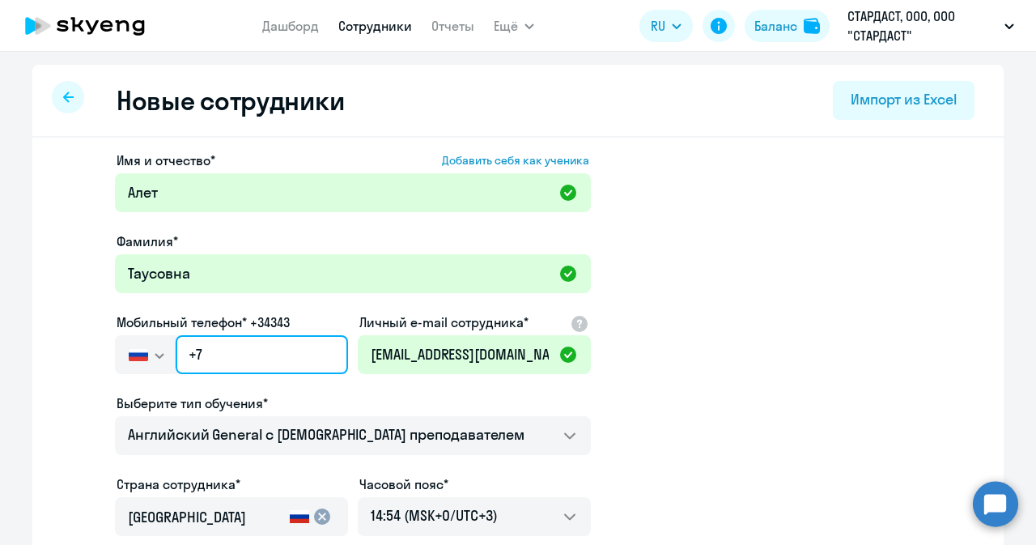
click at [247, 362] on input "+7" at bounding box center [262, 354] width 172 height 39
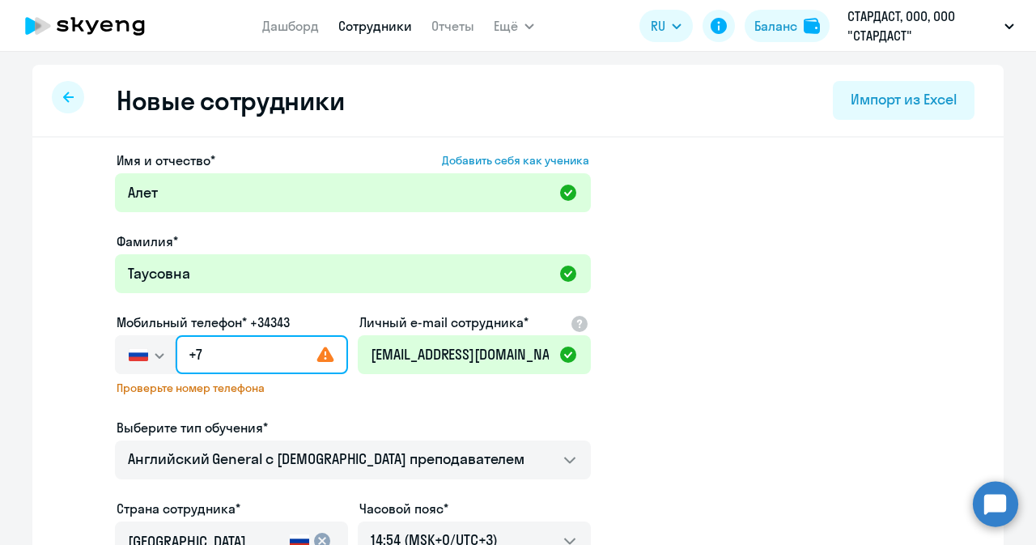
click at [207, 356] on input "+7" at bounding box center [262, 354] width 172 height 39
paste input "[PHONE_NUMBER]"
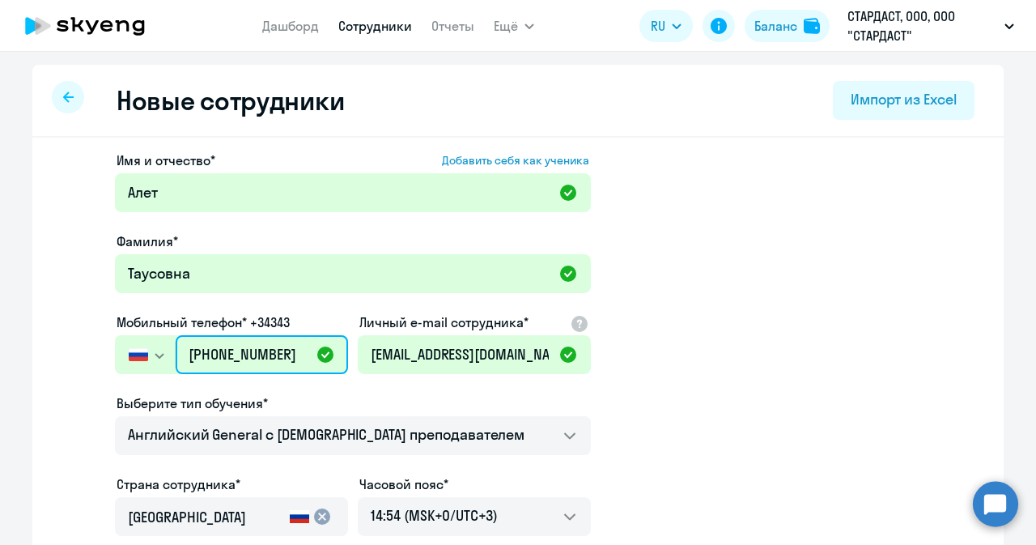
type input "[PHONE_NUMBER]"
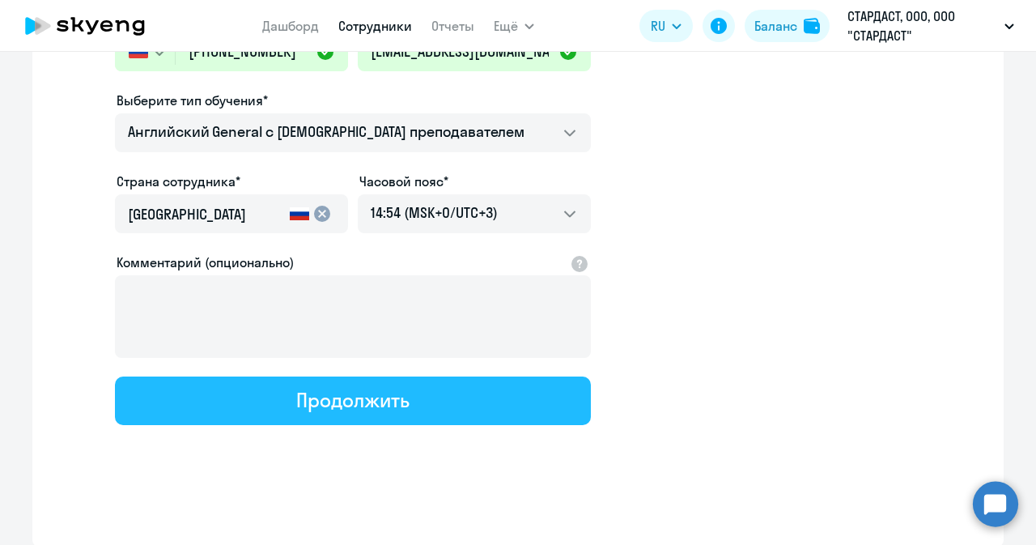
click at [351, 376] on button "Продолжить" at bounding box center [353, 400] width 476 height 49
select select "english_adult_not_native_speaker"
select select "3"
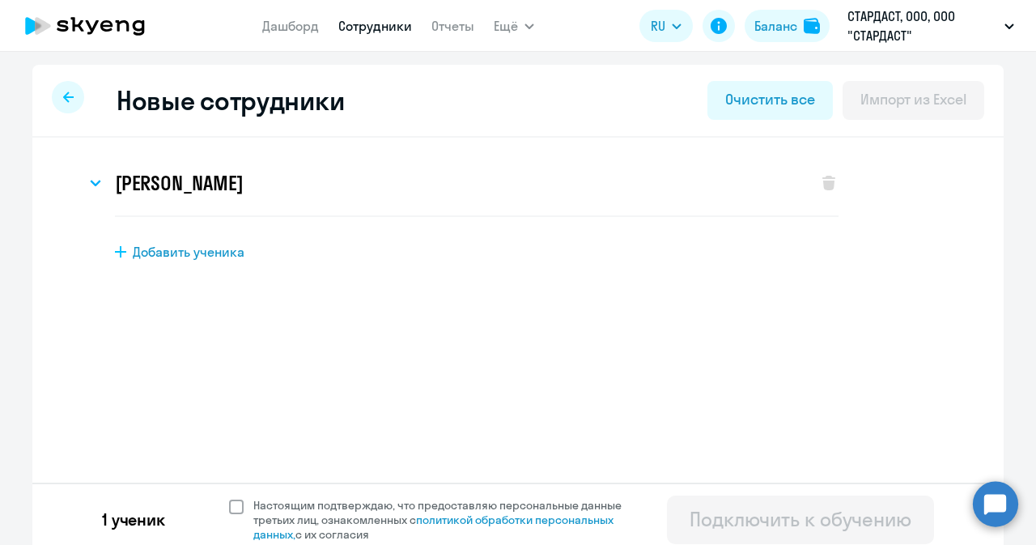
click at [229, 506] on span at bounding box center [236, 506] width 15 height 15
click at [228, 498] on input "Настоящим подтверждаю, что предоставляю персональные данные третьих лиц, ознако…" at bounding box center [228, 497] width 1 height 1
checkbox input "true"
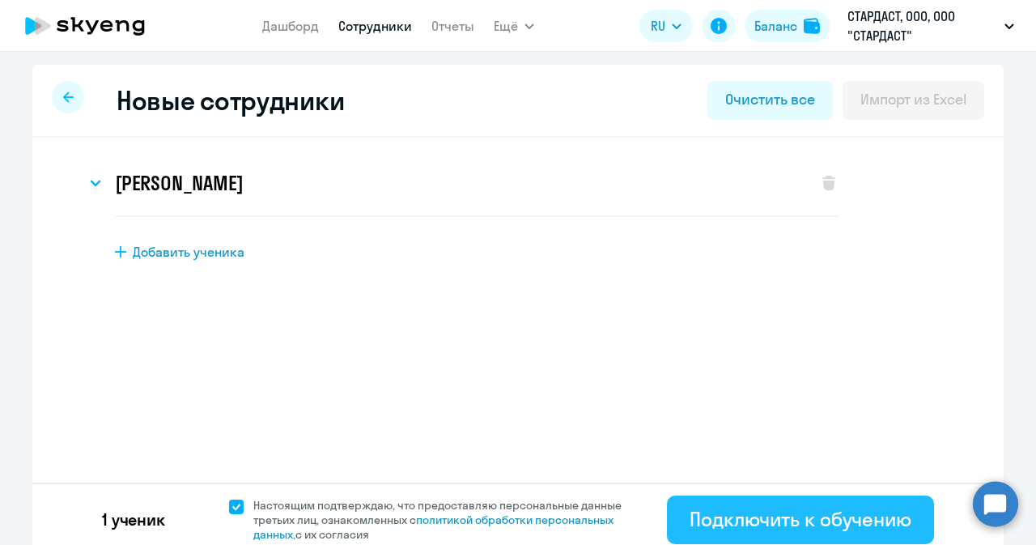
click at [750, 528] on div "Подключить к обучению" at bounding box center [801, 519] width 222 height 26
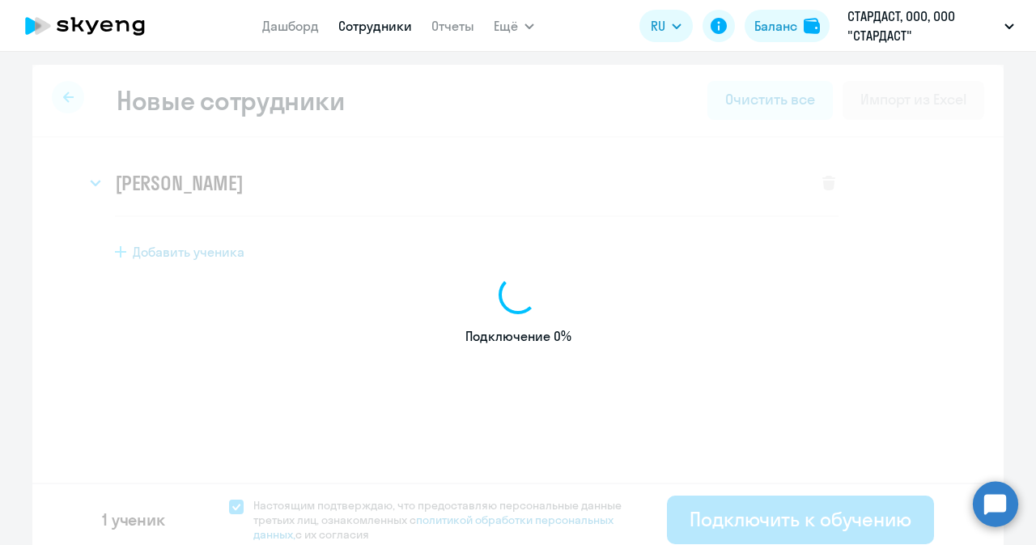
select select "english_adult_not_native_speaker"
select select "3"
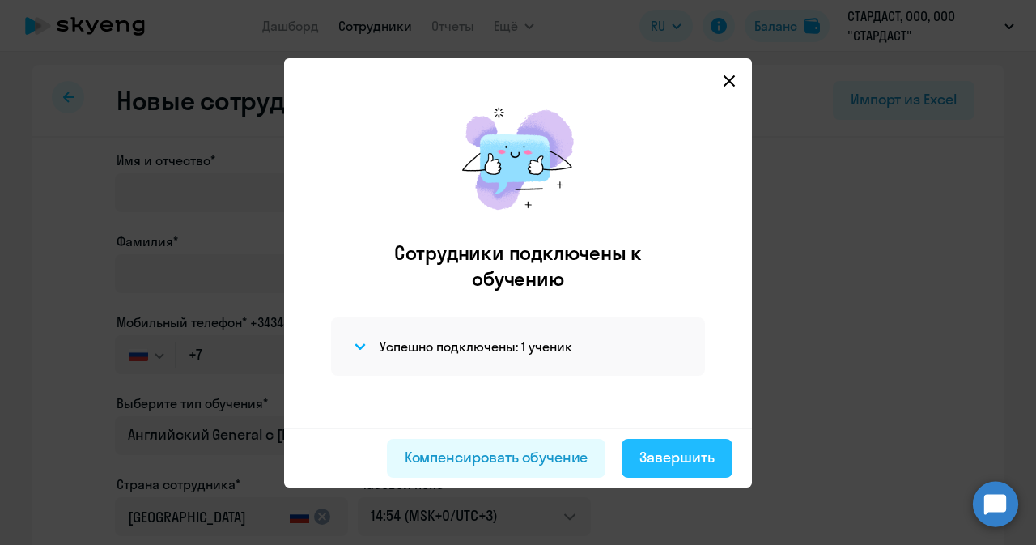
click at [659, 462] on div "Завершить" at bounding box center [677, 457] width 75 height 21
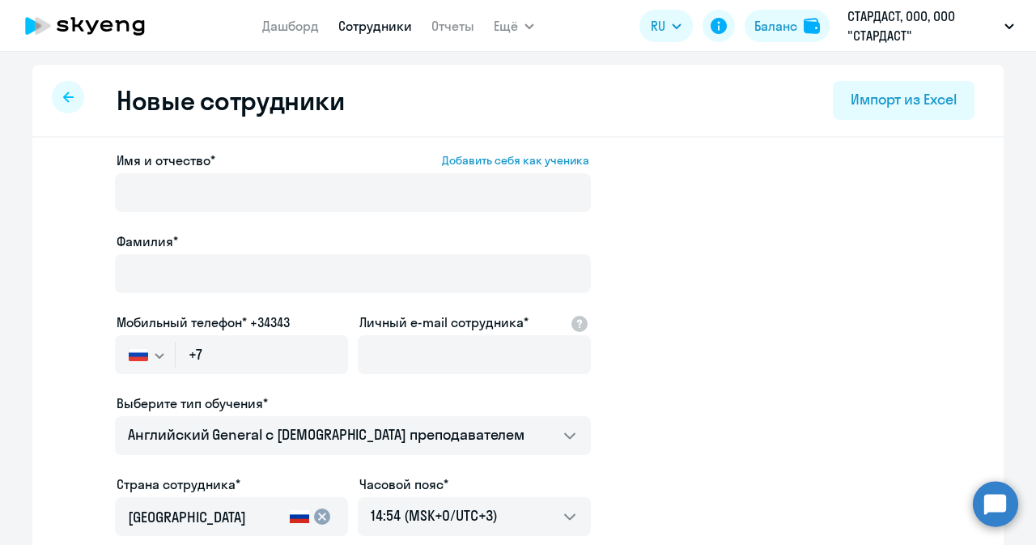
select select "30"
